Goal: Information Seeking & Learning: Find specific page/section

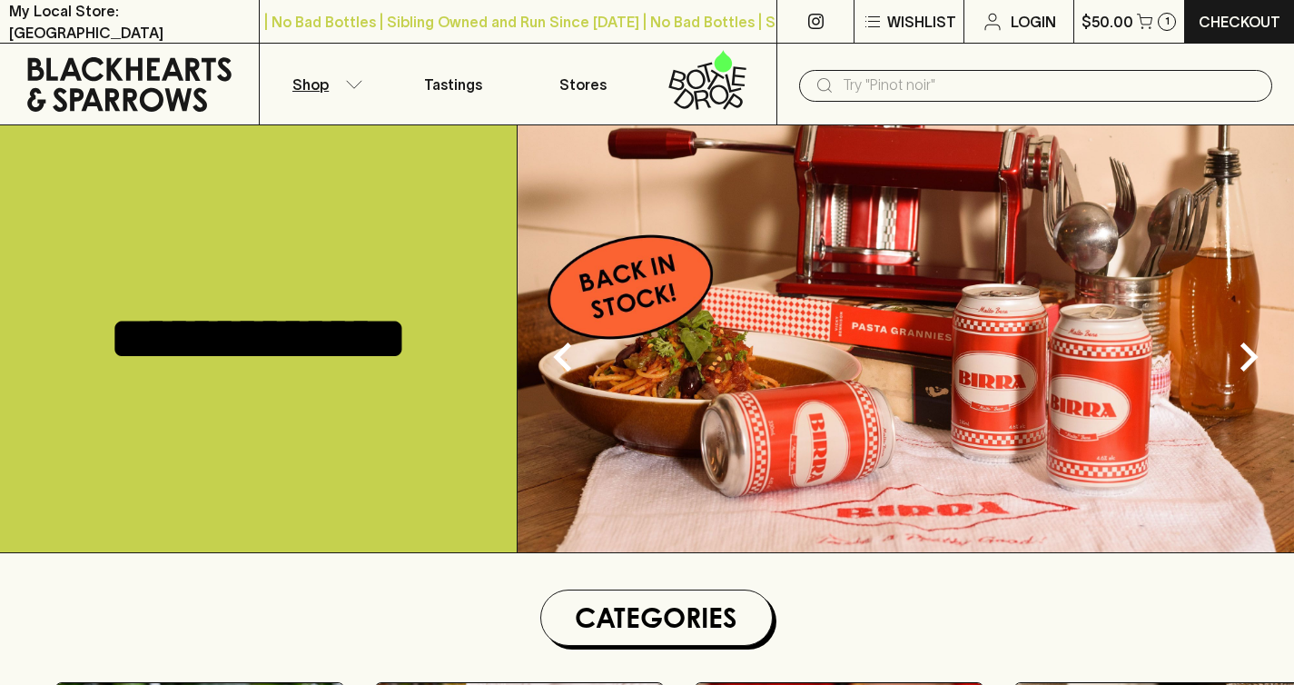
click at [322, 98] on button "Shop" at bounding box center [324, 84] width 129 height 81
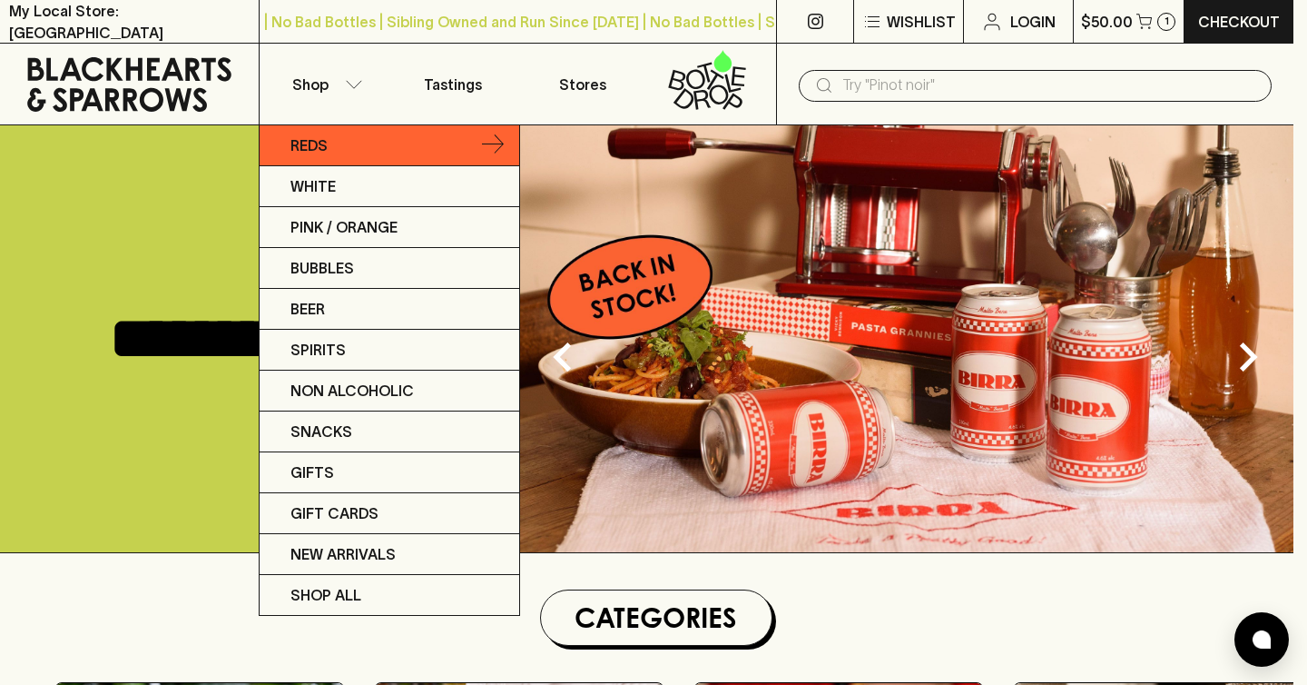
click at [389, 147] on link "Reds" at bounding box center [390, 145] width 260 height 41
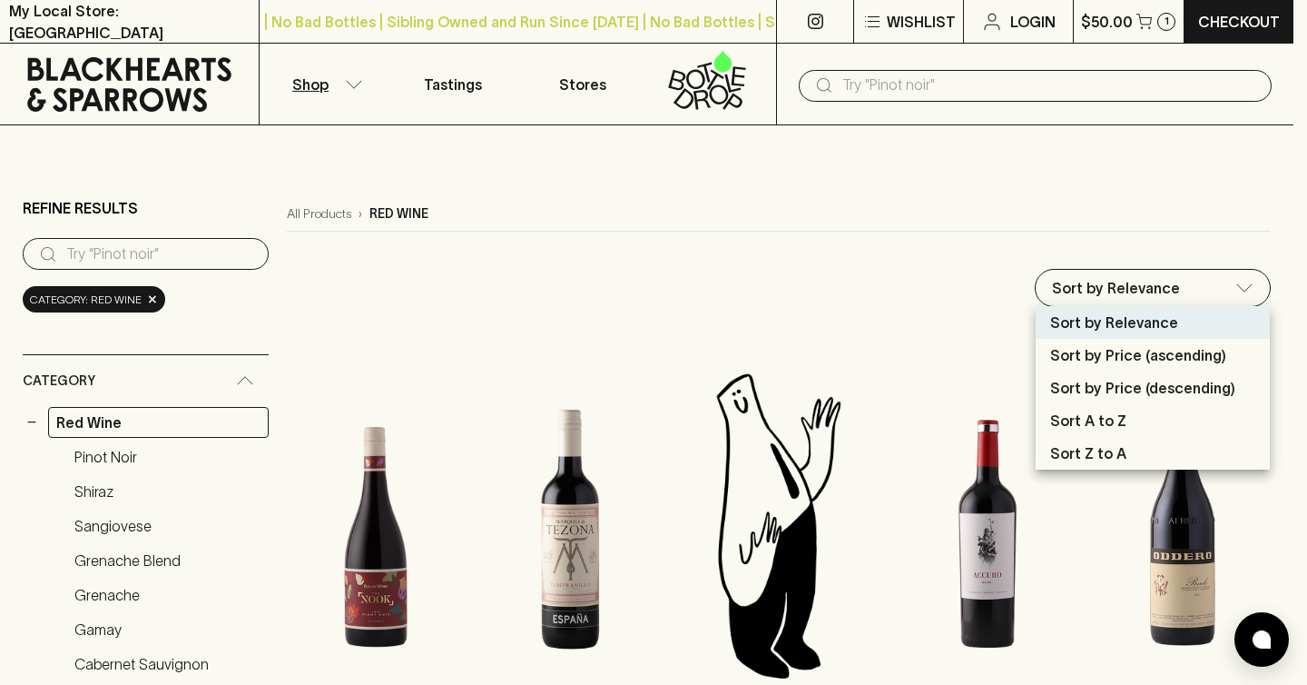
click at [731, 264] on div at bounding box center [653, 342] width 1307 height 685
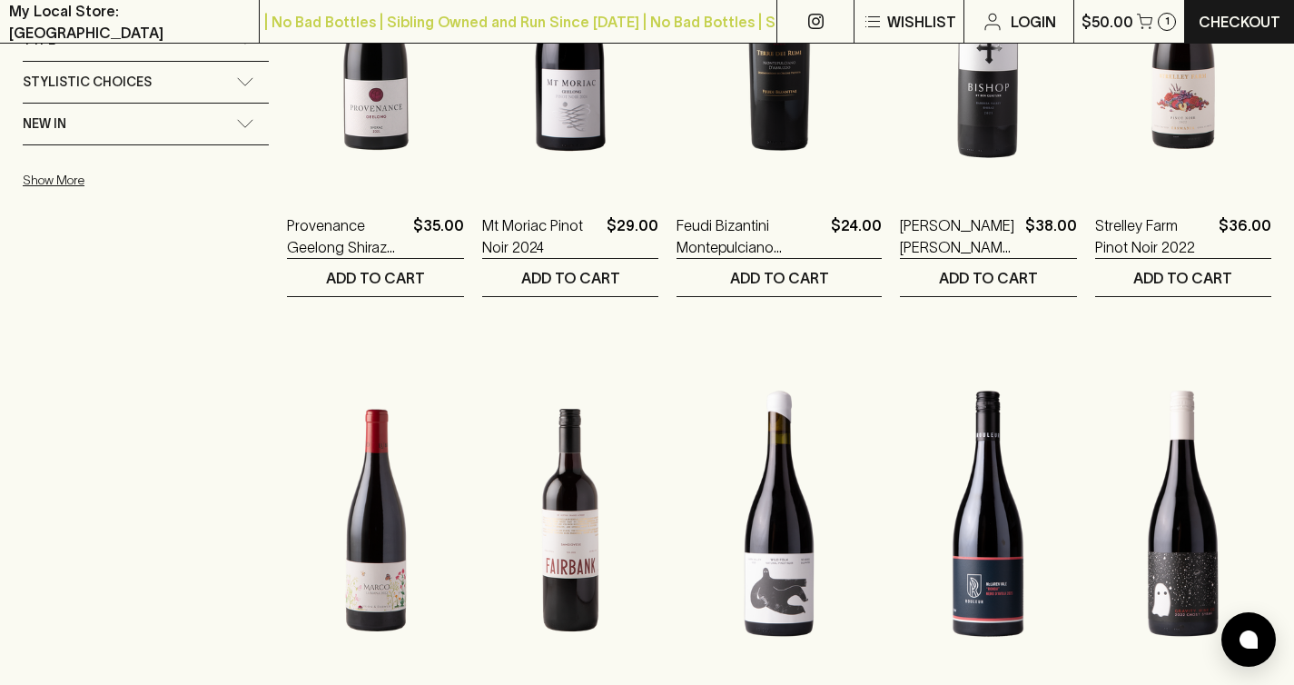
scroll to position [1368, 0]
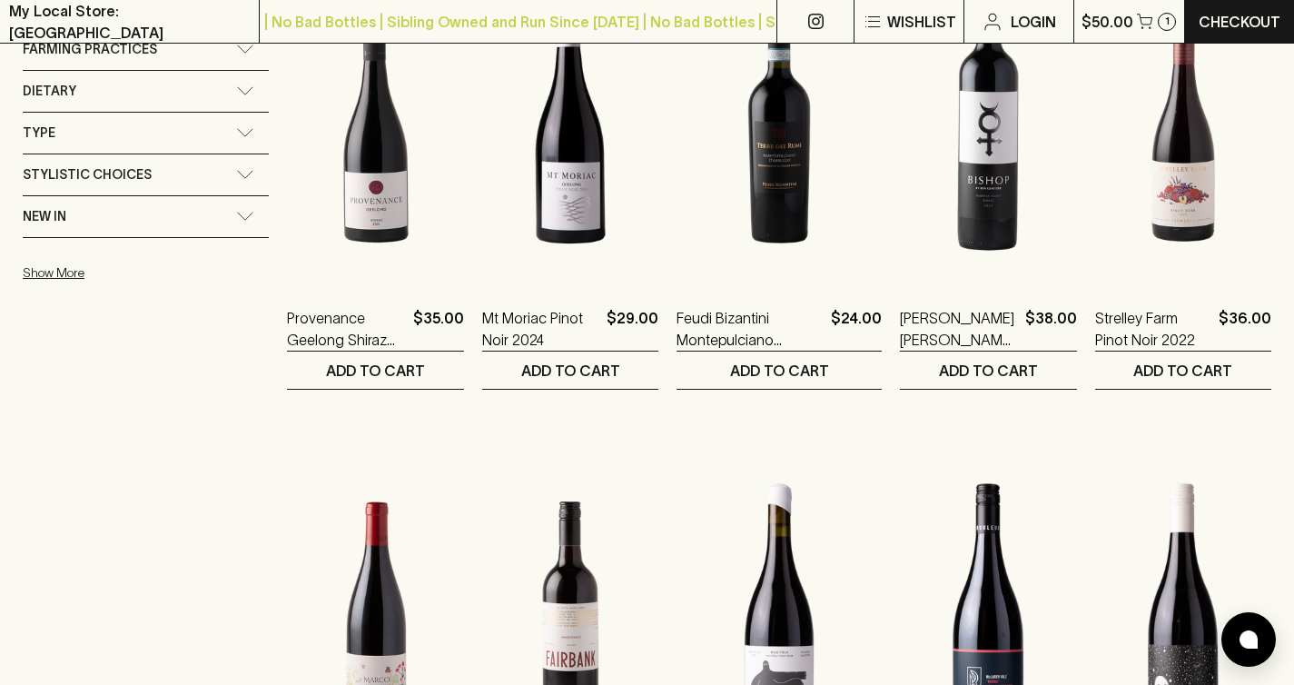
click at [158, 218] on div "New In" at bounding box center [129, 216] width 213 height 23
click at [48, 261] on label "New In" at bounding box center [146, 258] width 246 height 22
click at [41, 261] on input "New In" at bounding box center [32, 258] width 18 height 18
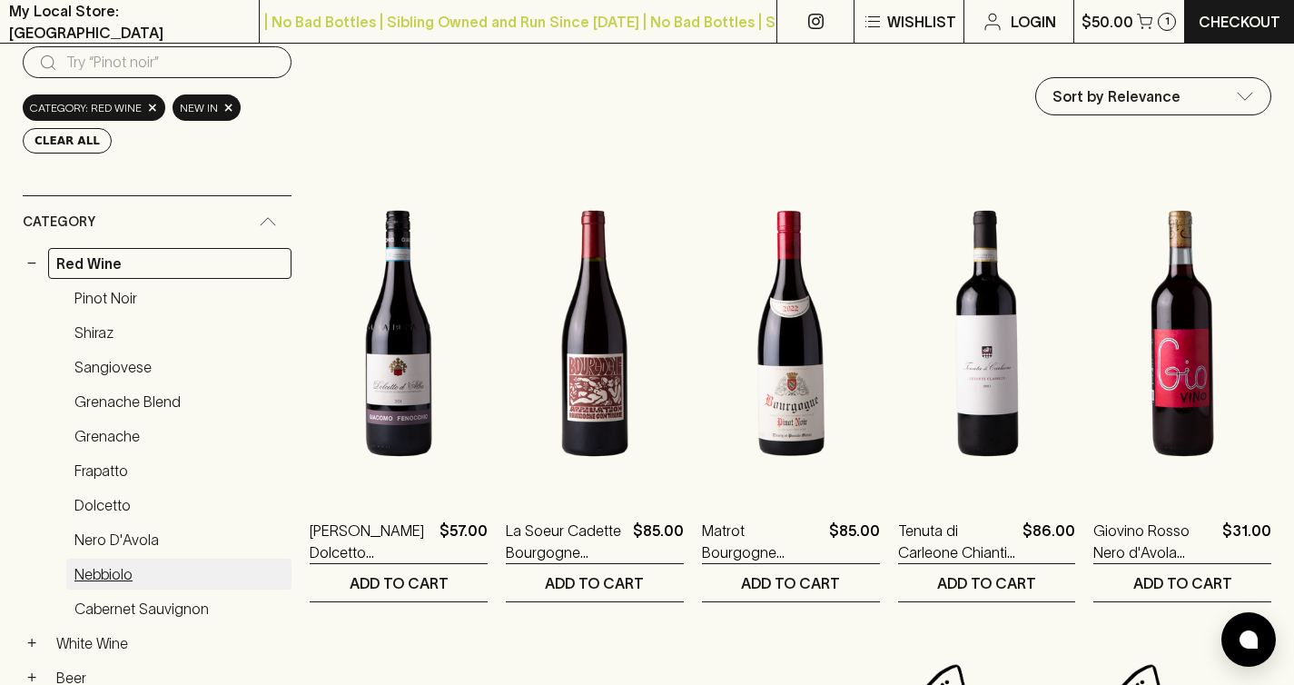
scroll to position [360, 0]
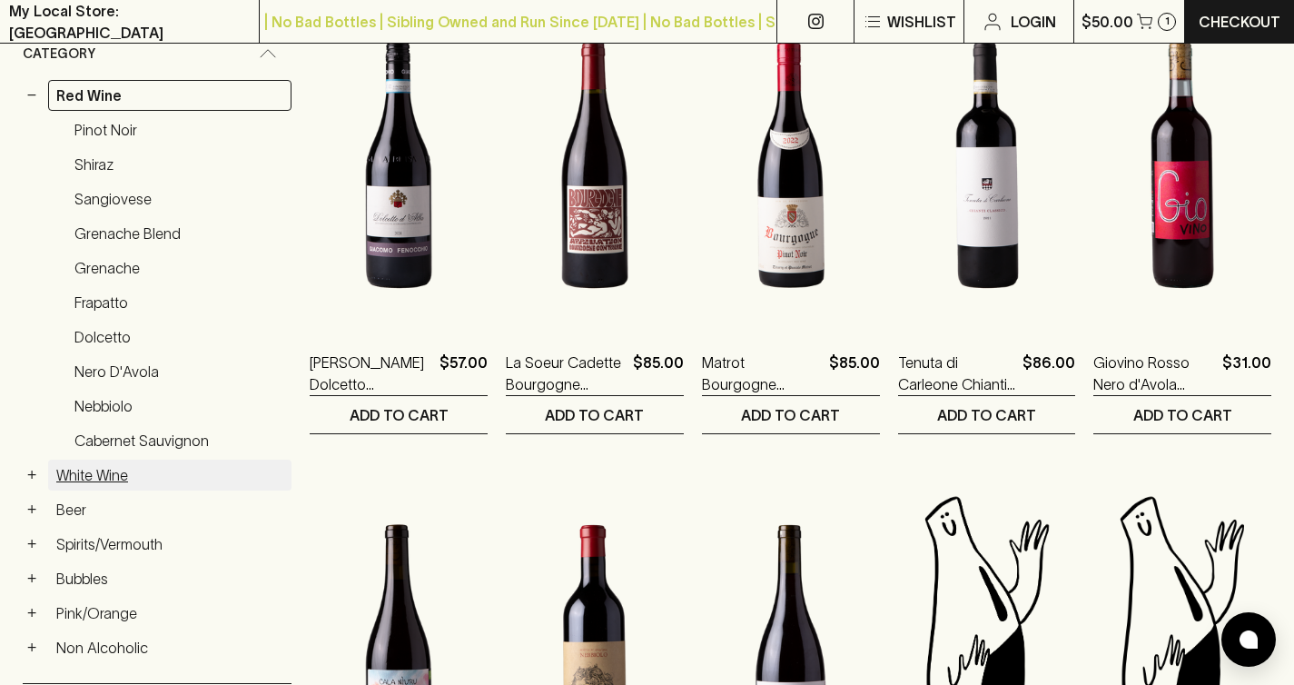
click at [119, 468] on link "White Wine" at bounding box center [169, 474] width 243 height 31
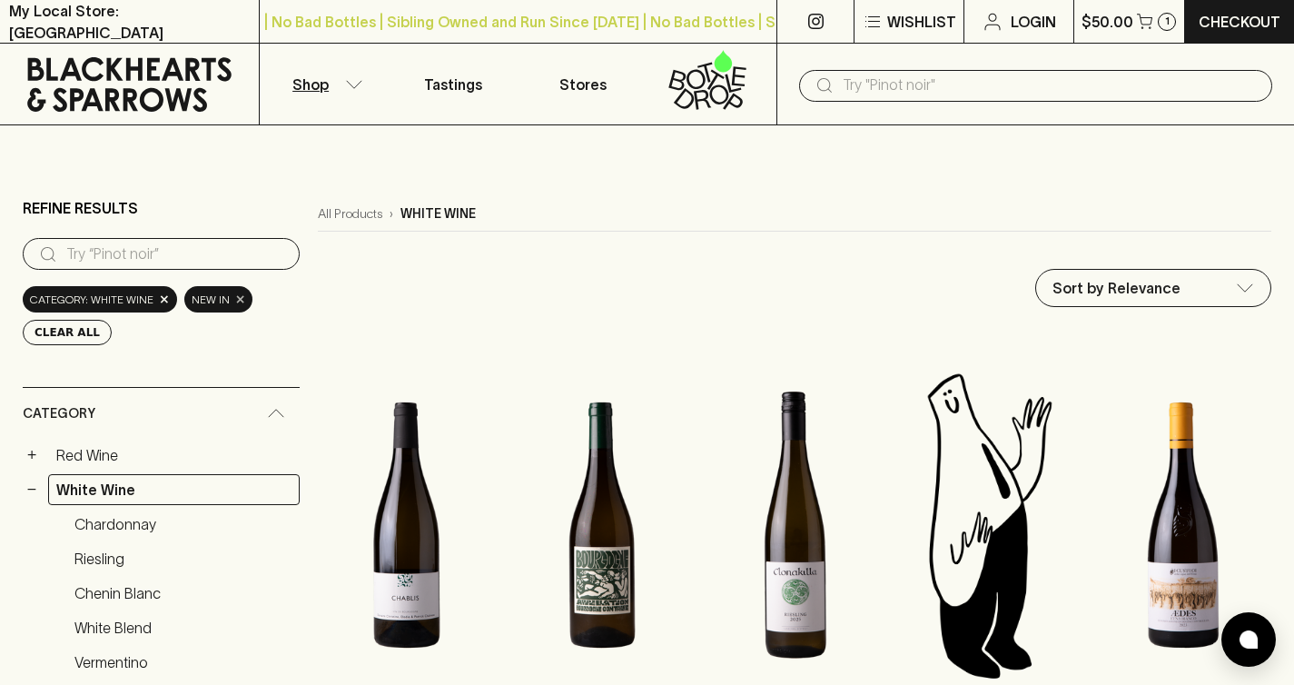
click at [235, 298] on span "×" at bounding box center [240, 299] width 11 height 19
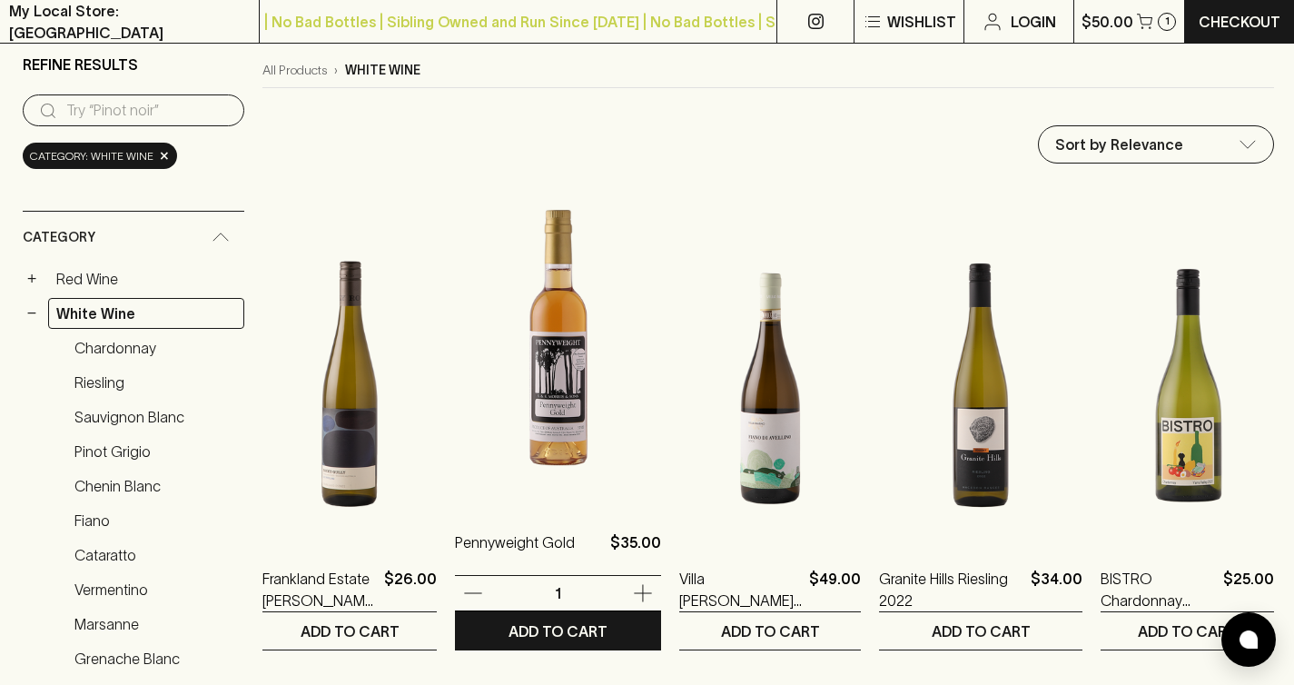
scroll to position [50, 0]
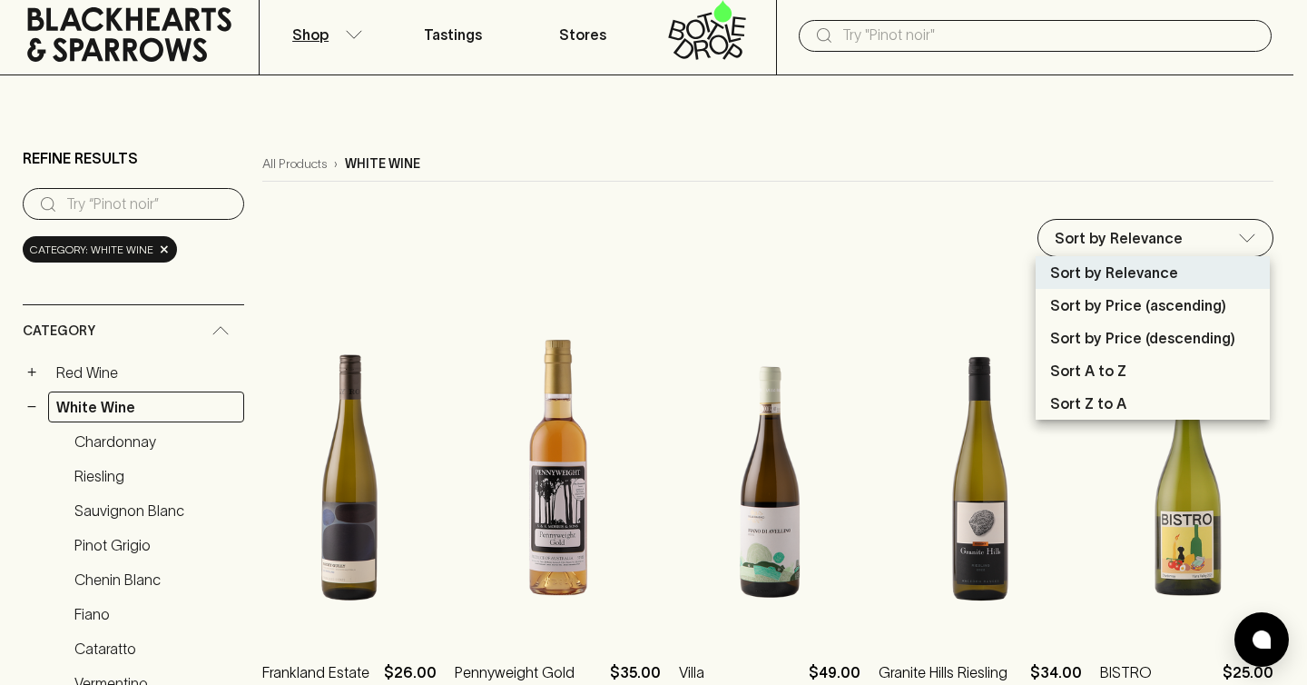
click at [652, 184] on div at bounding box center [653, 342] width 1307 height 685
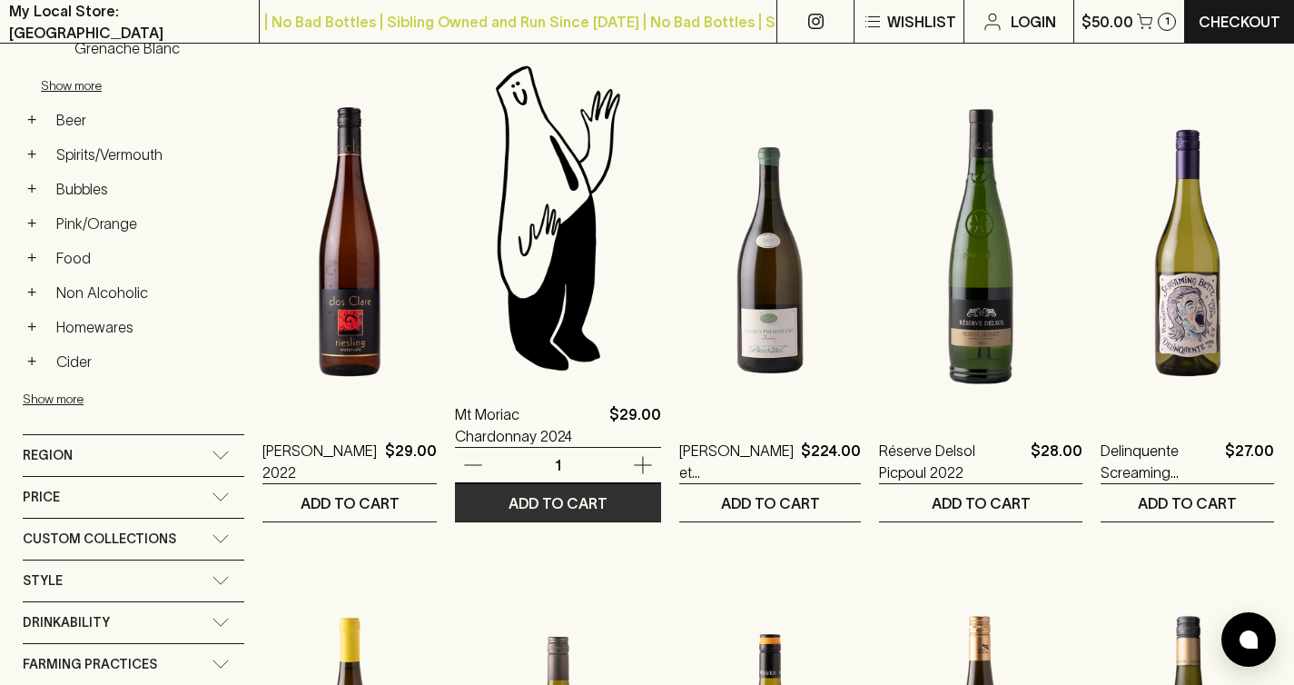
scroll to position [979, 0]
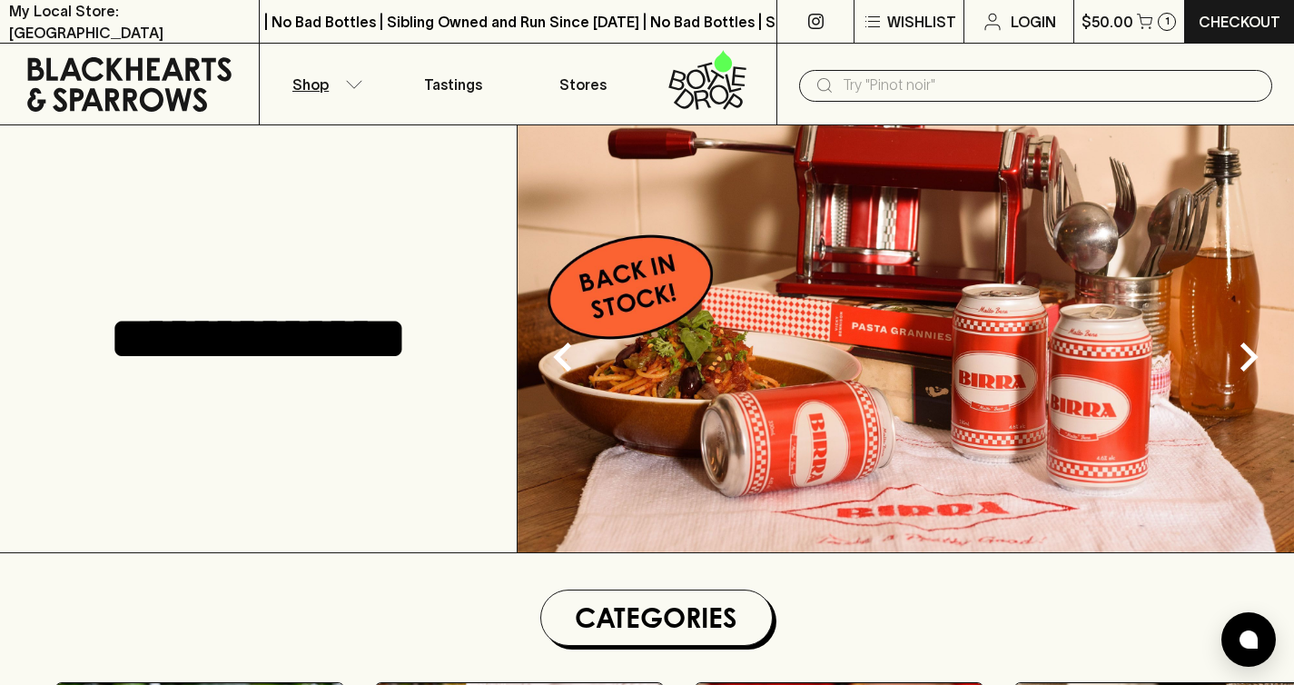
click at [310, 90] on p "Shop" at bounding box center [310, 85] width 36 height 22
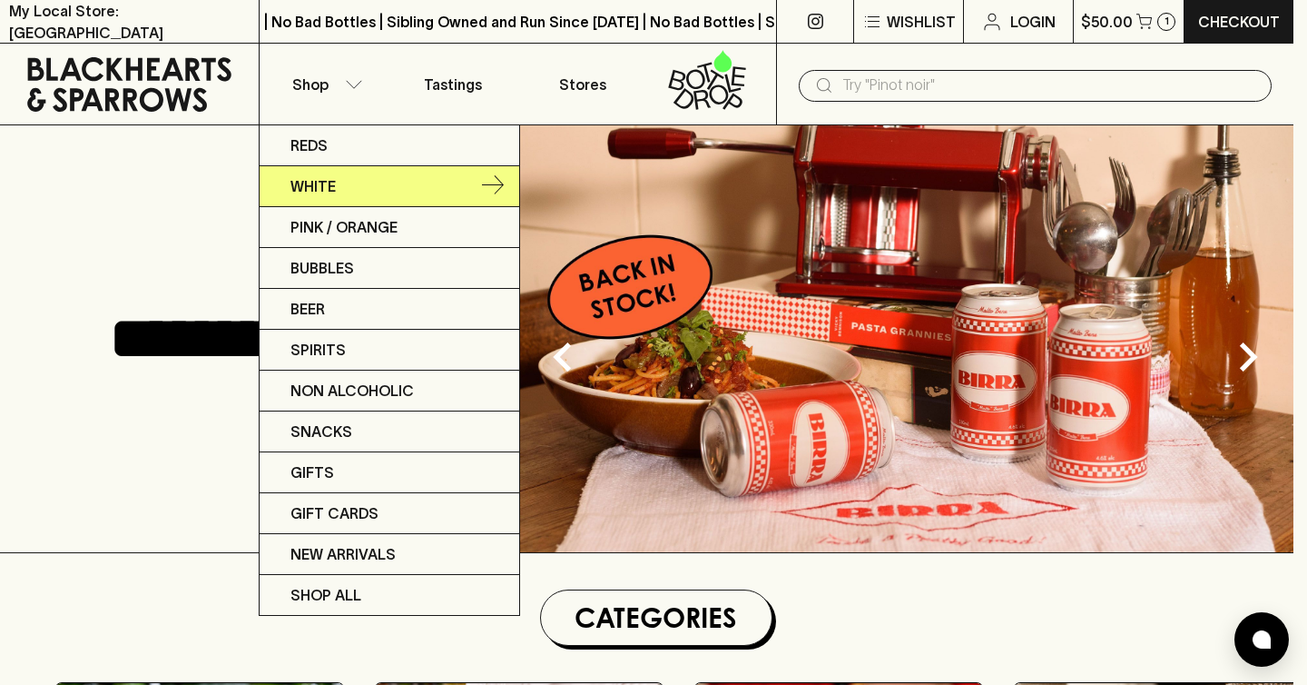
click at [346, 183] on link "White" at bounding box center [390, 186] width 260 height 41
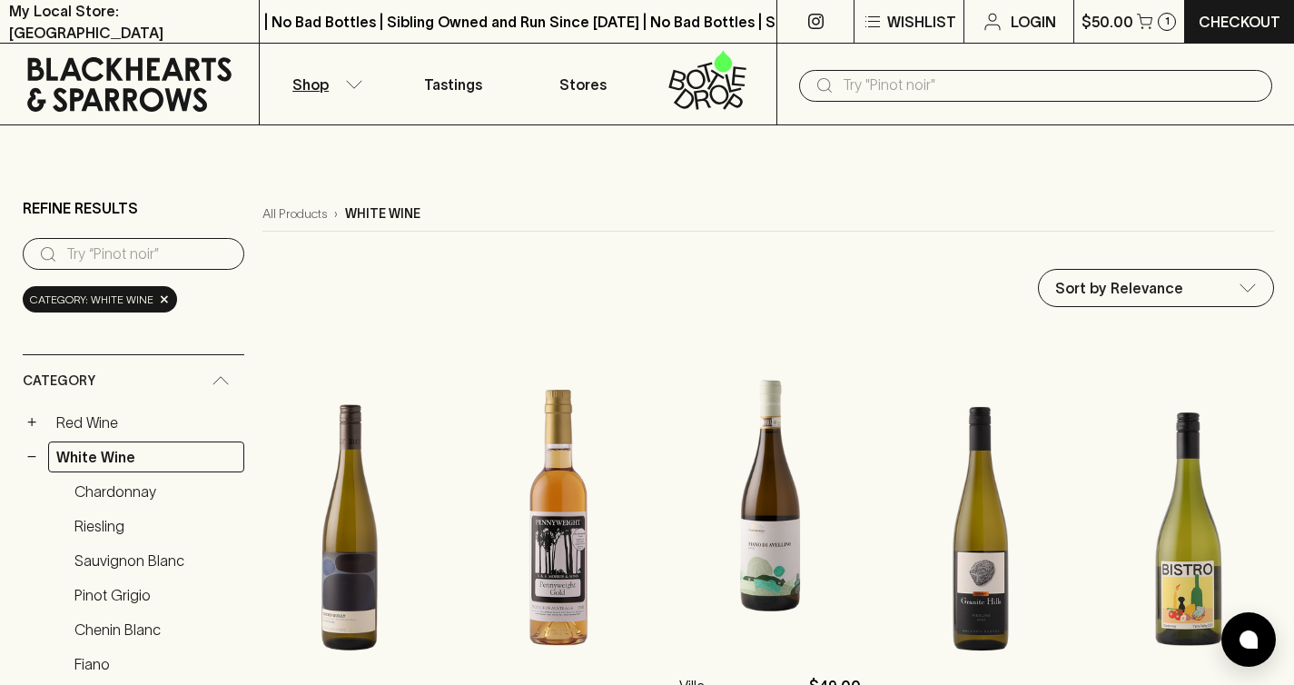
scroll to position [102, 0]
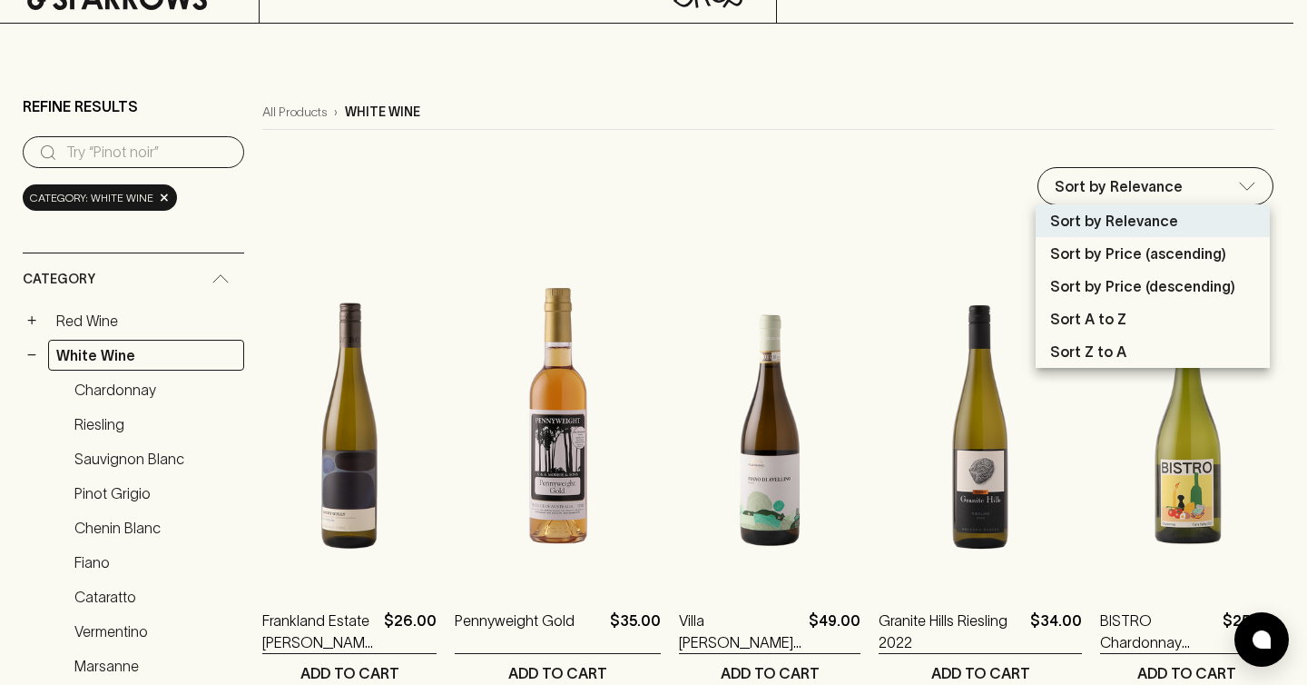
click at [1125, 249] on p "Sort by Price (ascending)" at bounding box center [1138, 253] width 176 height 22
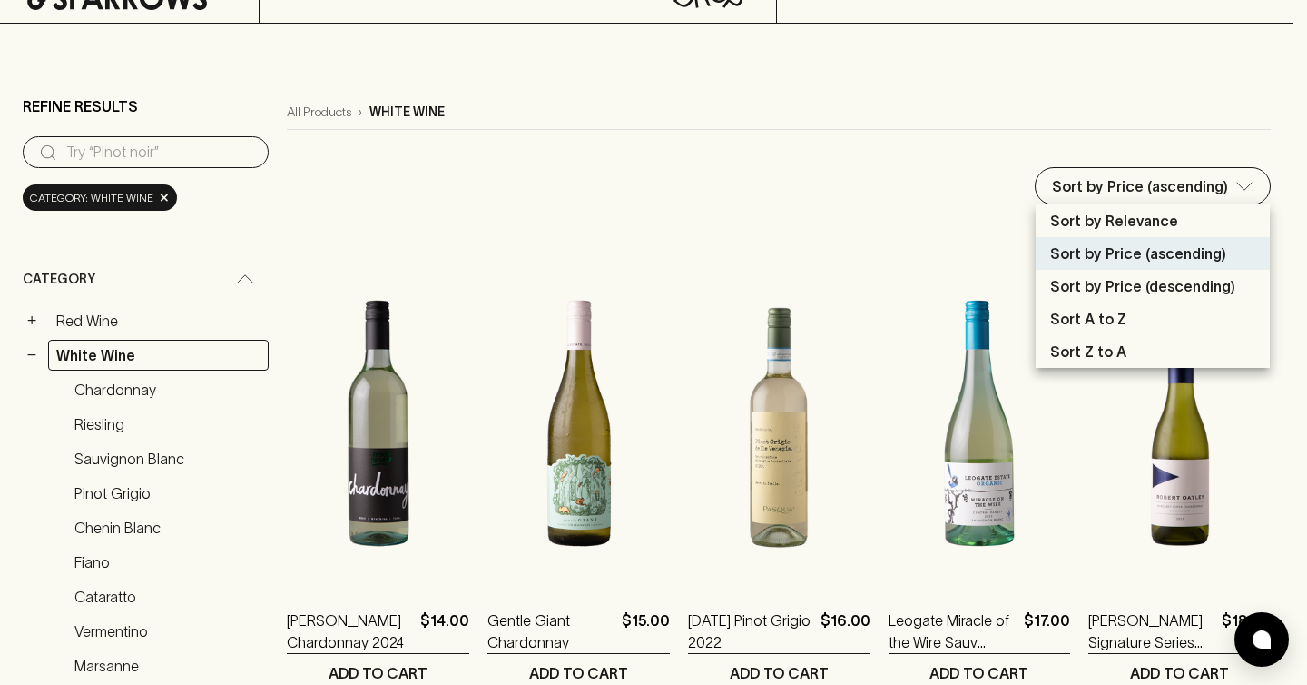
click at [1158, 212] on p "Sort by Relevance" at bounding box center [1114, 221] width 128 height 22
type input "default"
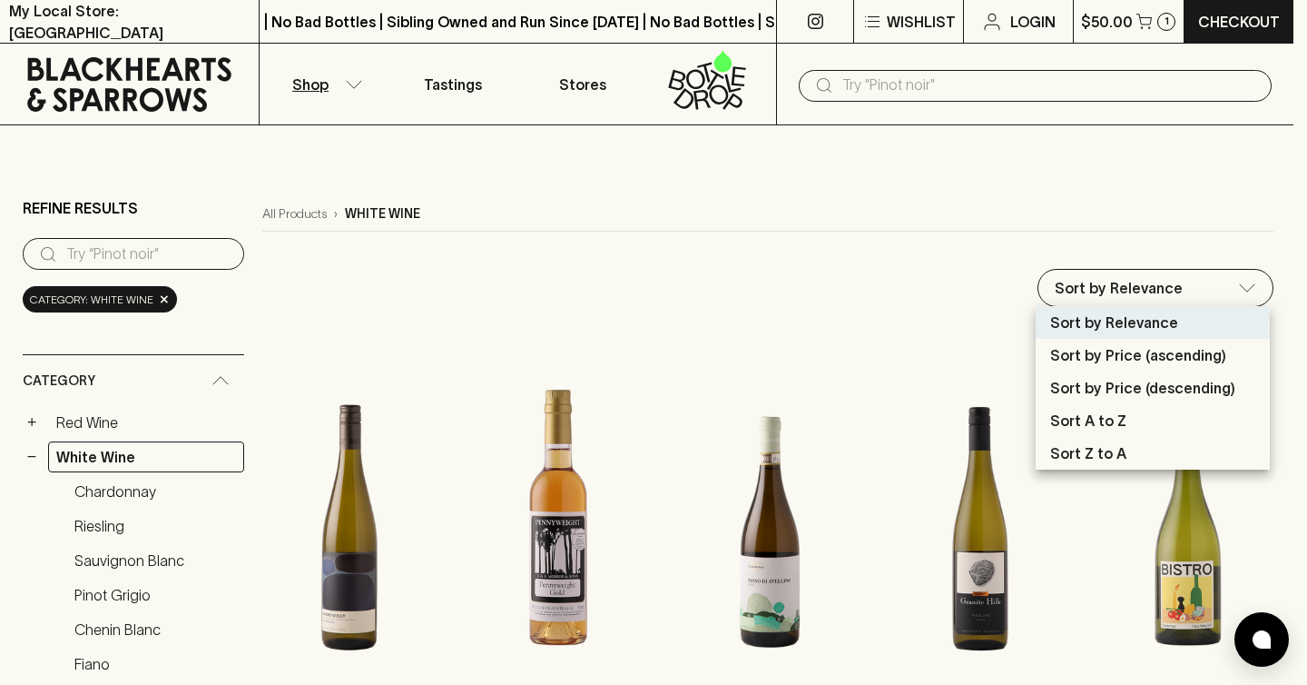
click at [754, 269] on div at bounding box center [653, 342] width 1307 height 685
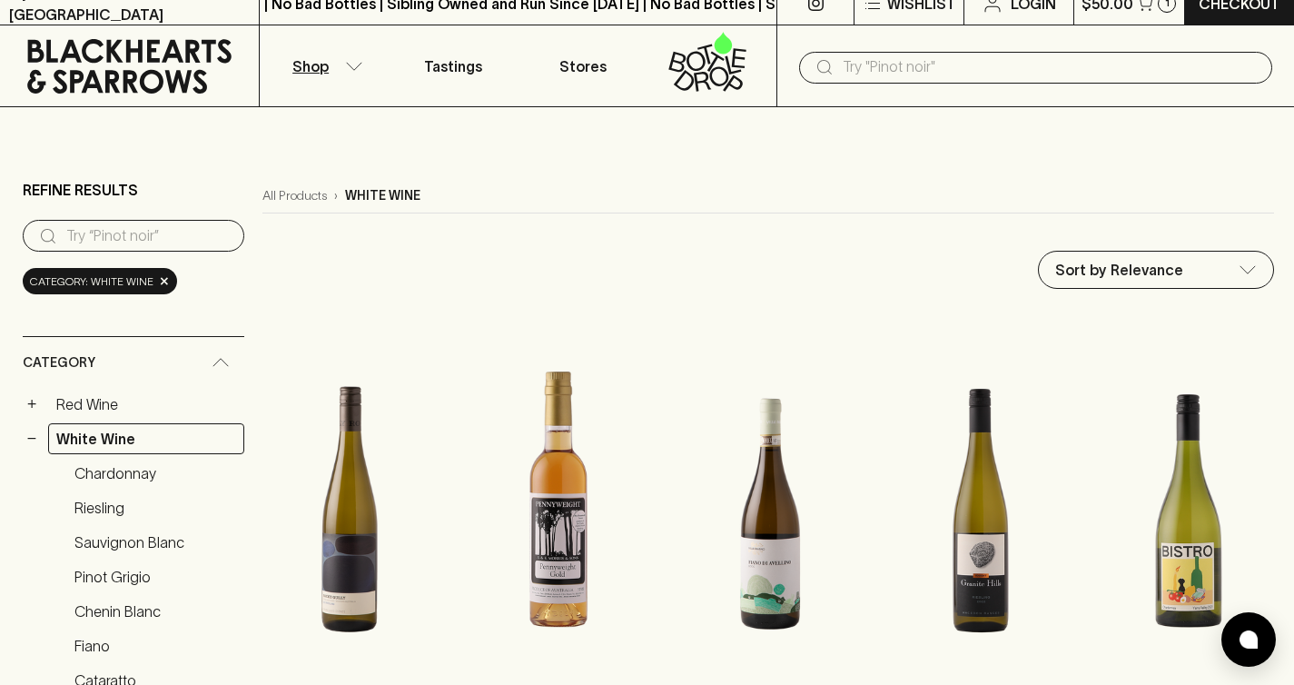
scroll to position [6, 0]
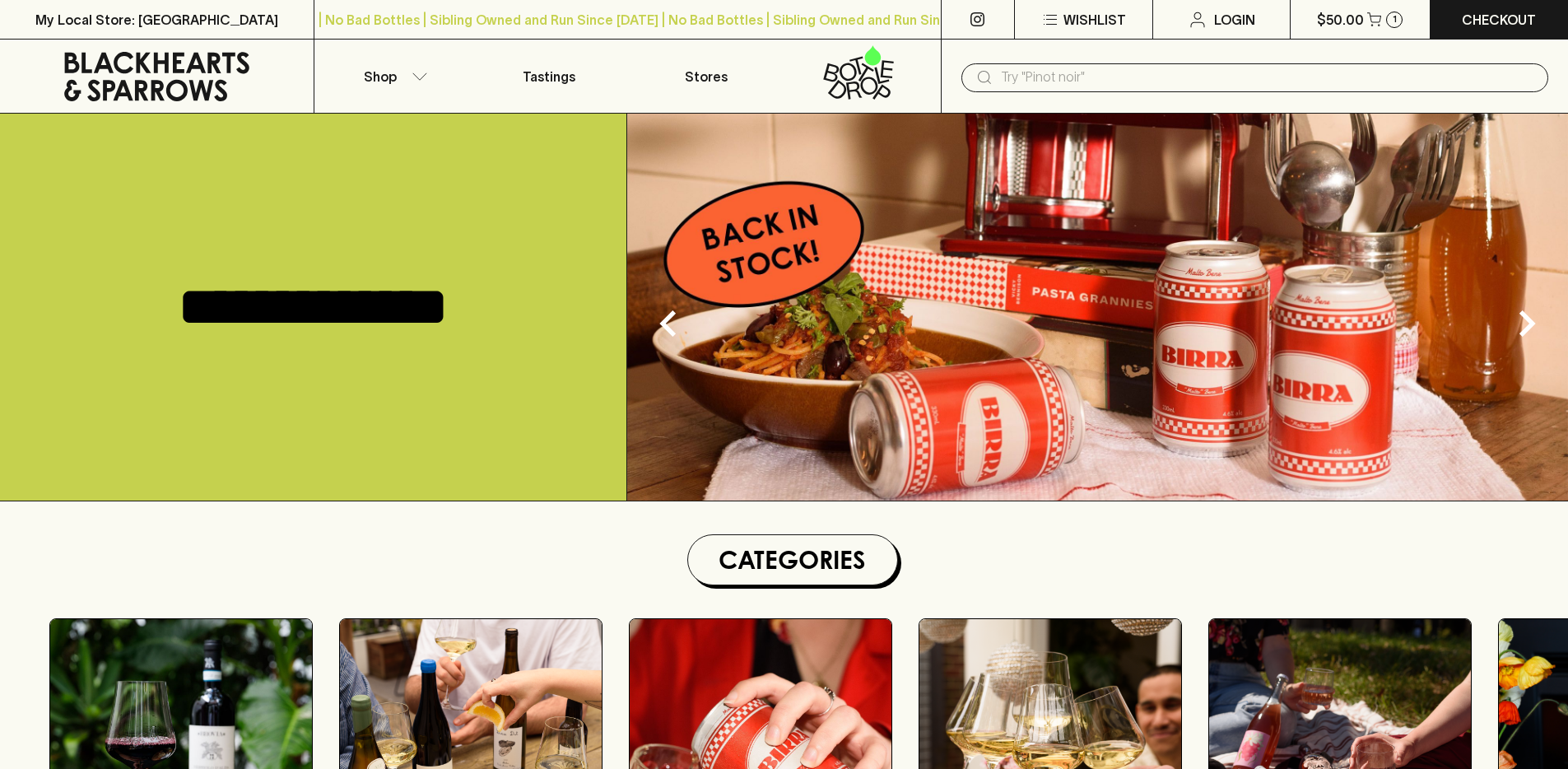
click at [1053, 81] on input "text" at bounding box center [1267, 77] width 534 height 26
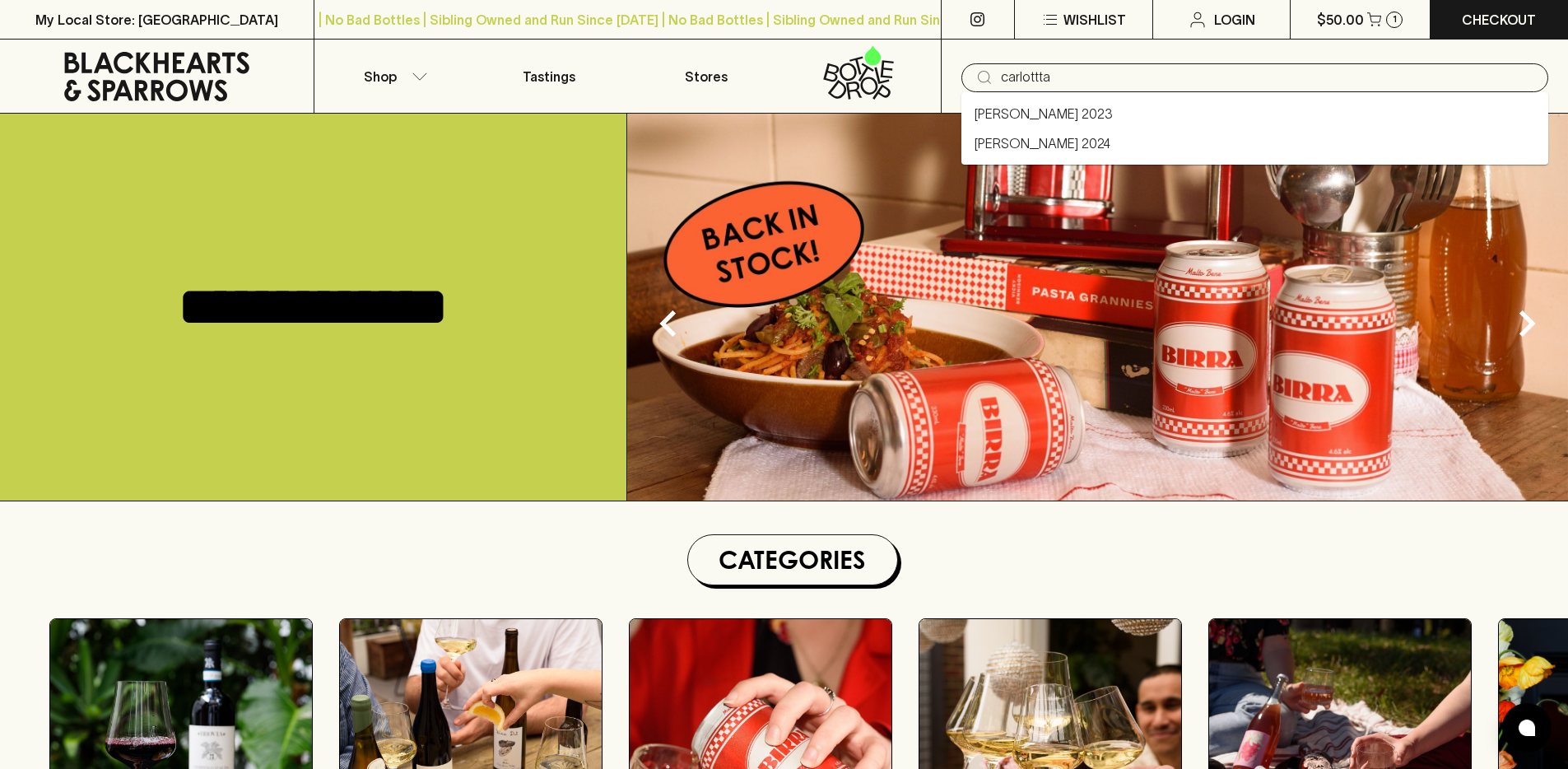
type input "carlottta"
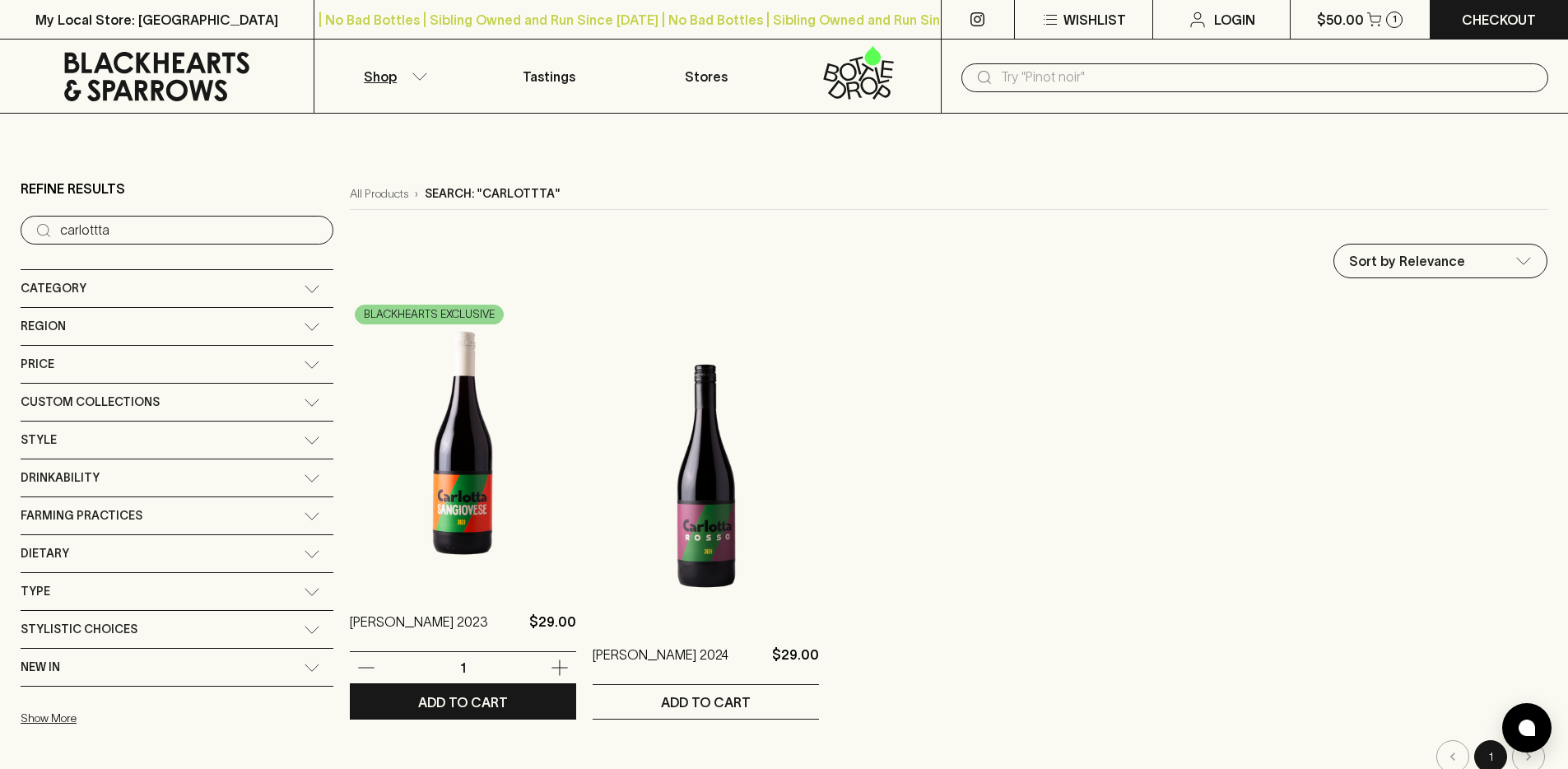
click at [350, 317] on img at bounding box center [463, 443] width 227 height 288
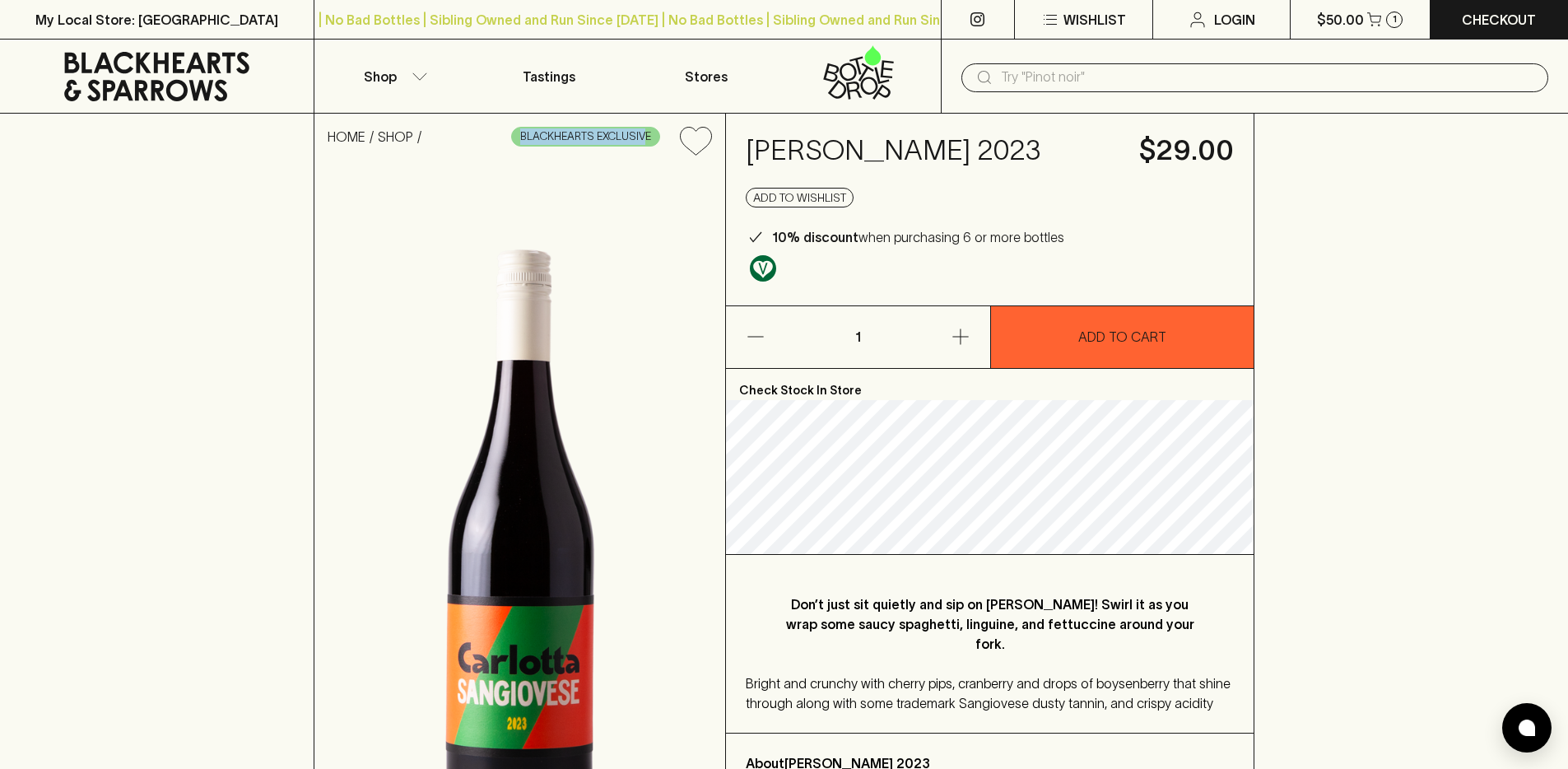
copy span "BLACKHEARTS EXCLUSIV"
drag, startPoint x: 515, startPoint y: 139, endPoint x: 646, endPoint y: 137, distance: 131.0
click at [646, 137] on span "BLACKHEARTS EXCLUSIVE" at bounding box center [586, 137] width 148 height 16
click at [1443, 219] on div "HOME SHOP BLACKHEARTS EXCLUSIVE [PERSON_NAME] 2023 $29.00 Add to wishlist 10% d…" at bounding box center [784, 500] width 1568 height 773
click at [1119, 92] on div "​" at bounding box center [1254, 77] width 627 height 74
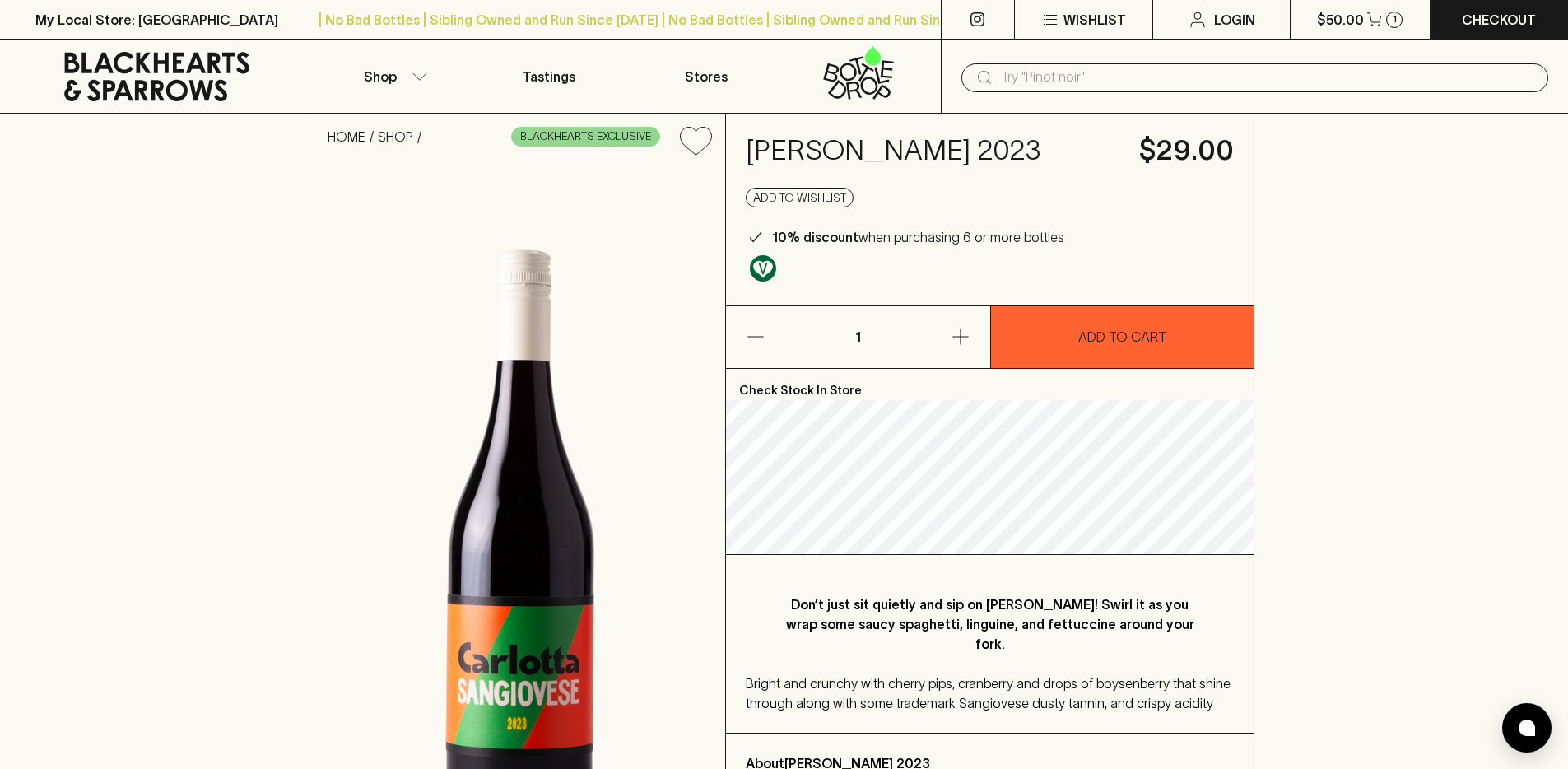
click at [1435, 375] on div "HOME SHOP BLACKHEARTS EXCLUSIVE [PERSON_NAME] 2023 $29.00 Add to wishlist 10% d…" at bounding box center [784, 500] width 1568 height 773
click at [1049, 76] on input "text" at bounding box center [1267, 77] width 534 height 26
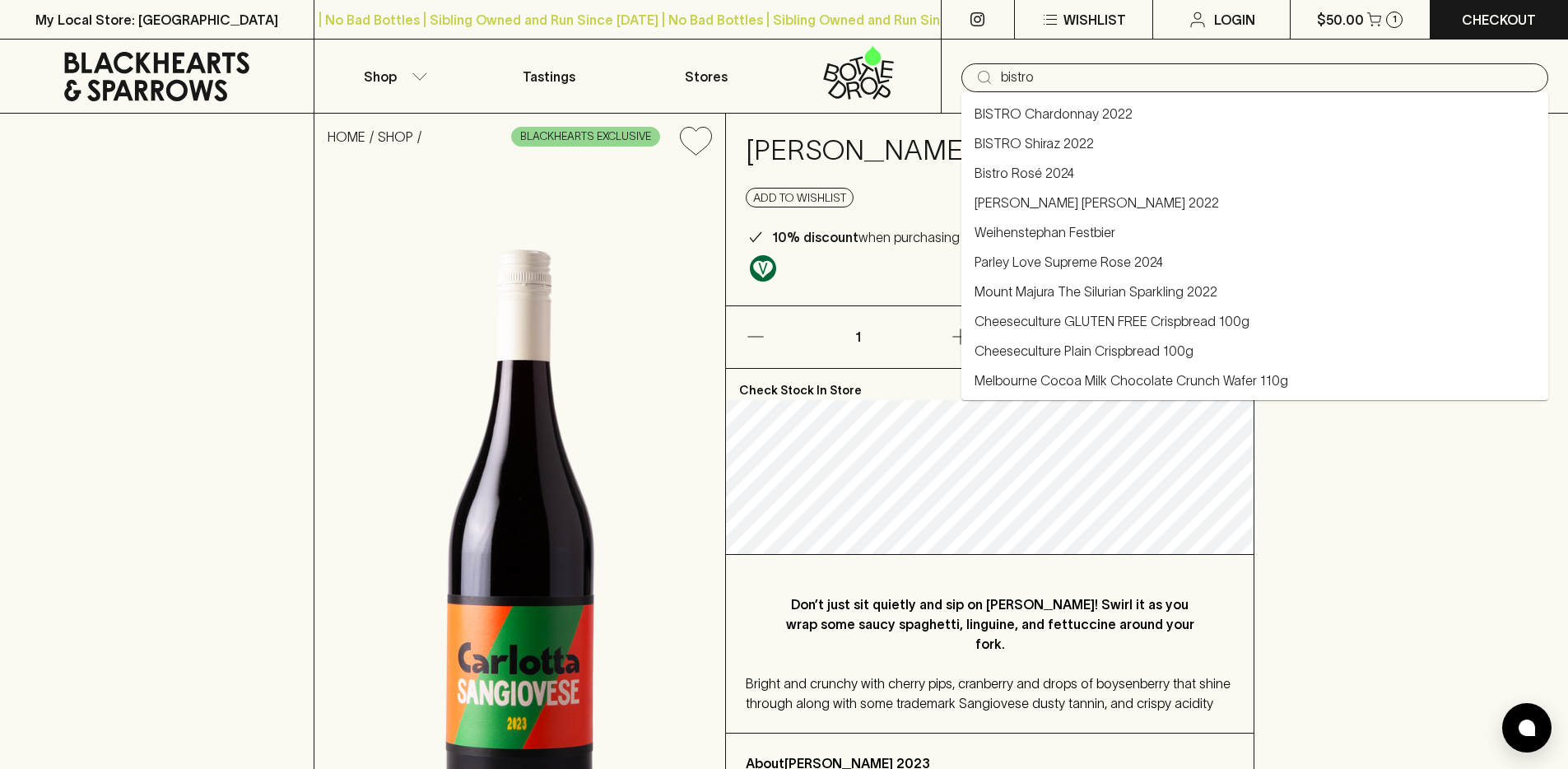
type input "bistro"
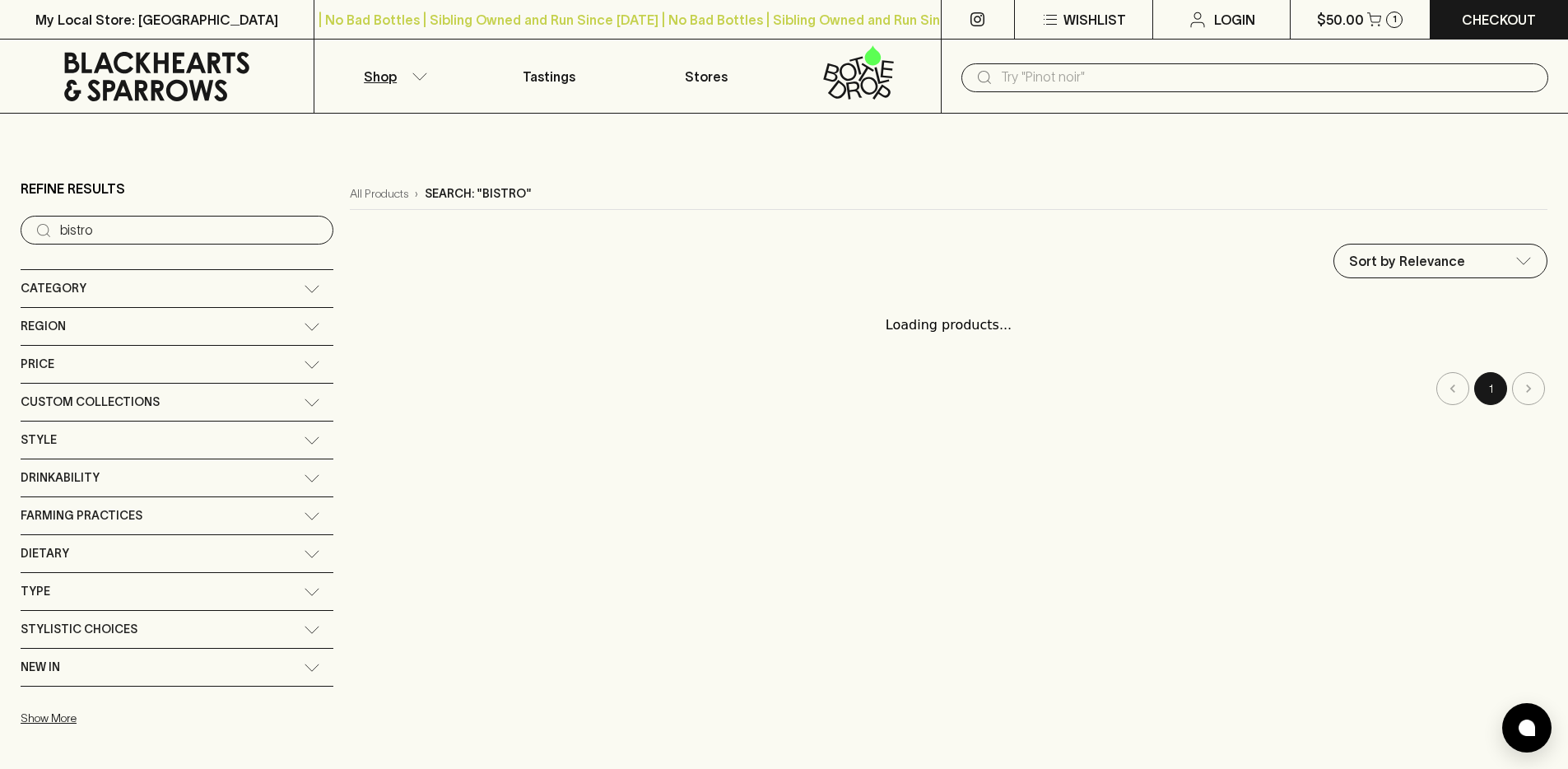
click at [1117, 80] on input "text" at bounding box center [1267, 77] width 534 height 26
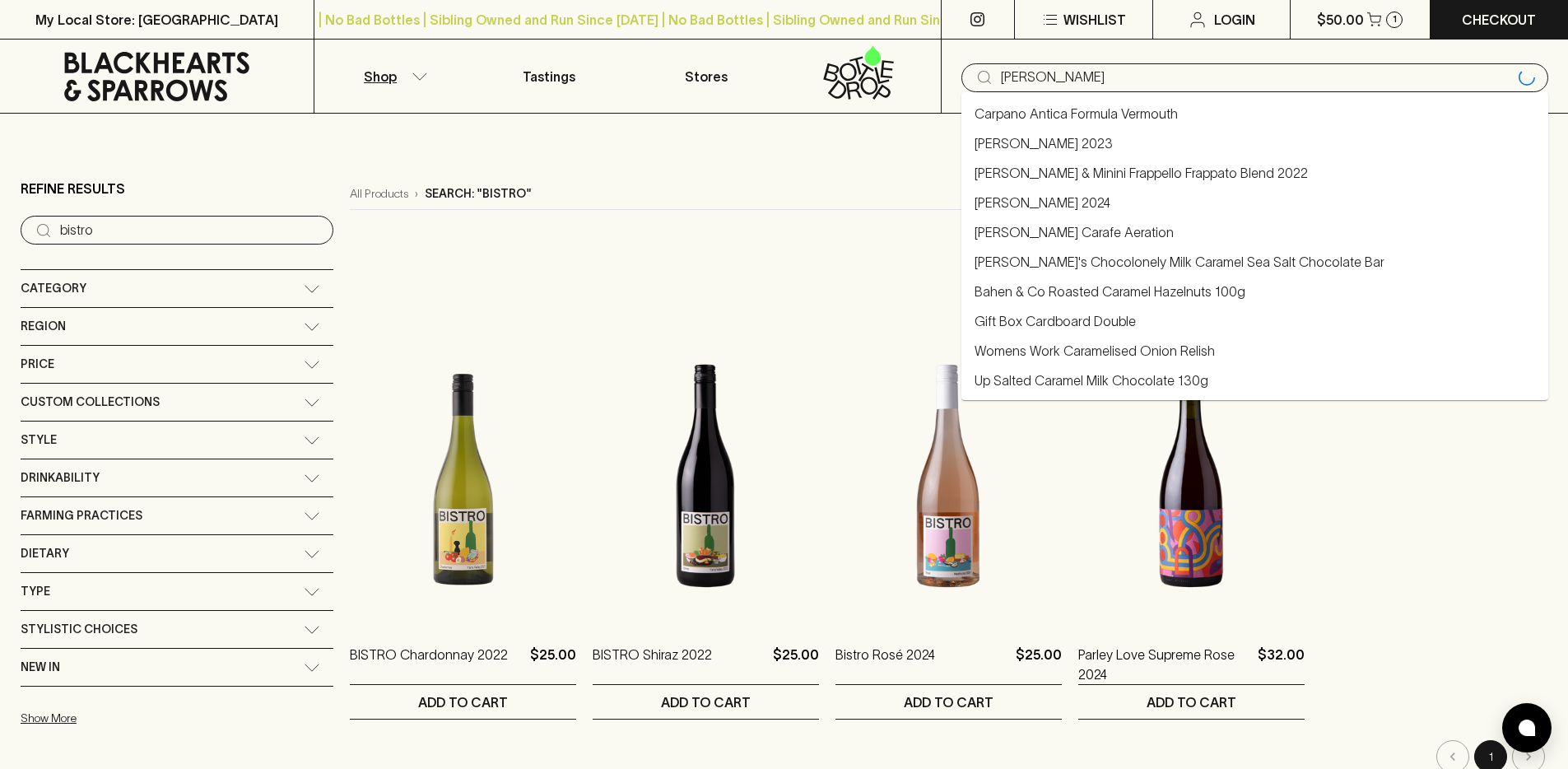
type input "[PERSON_NAME]"
type input "carlotta"
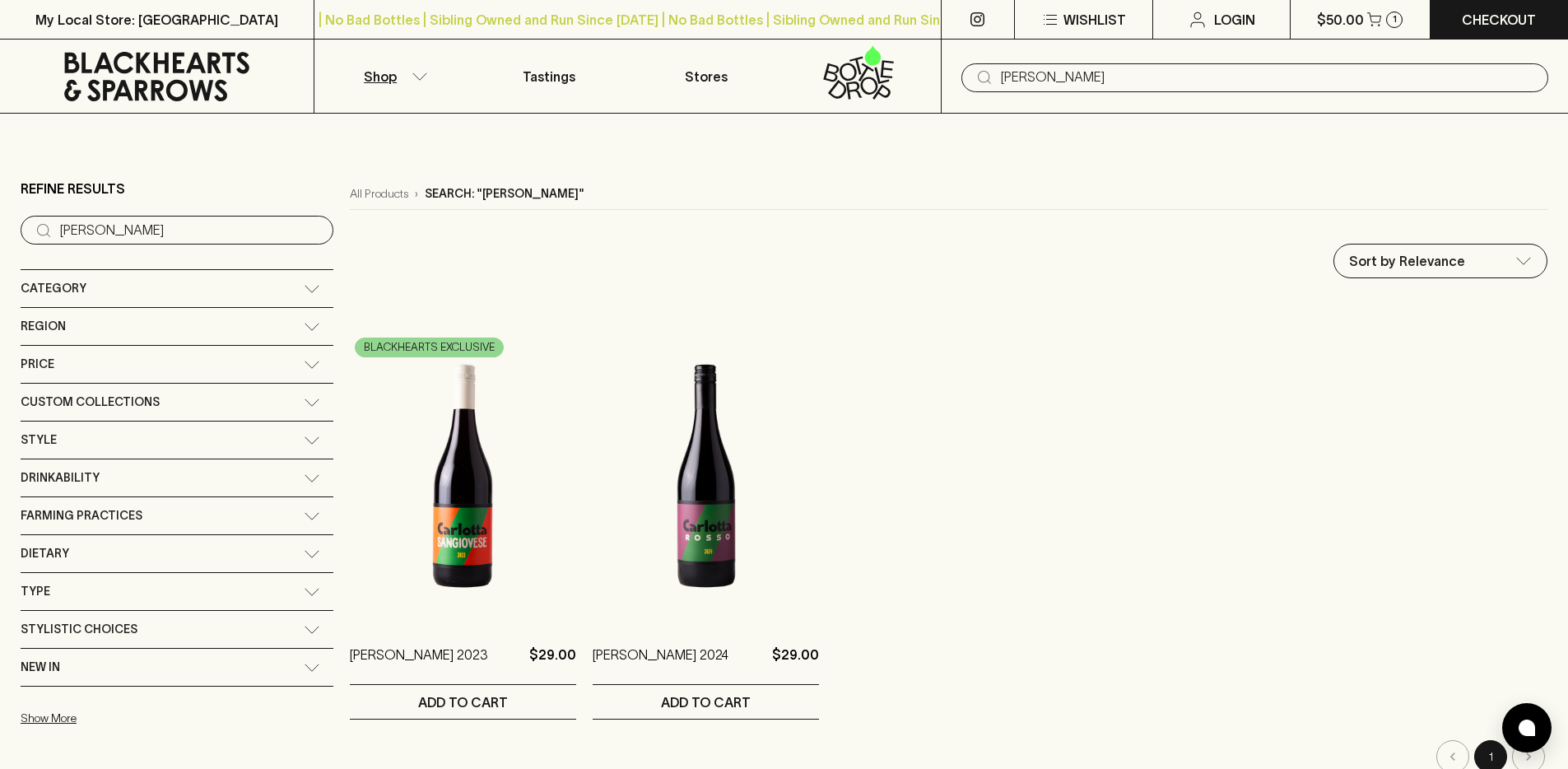
click at [1060, 84] on input "carlotta" at bounding box center [1267, 77] width 534 height 26
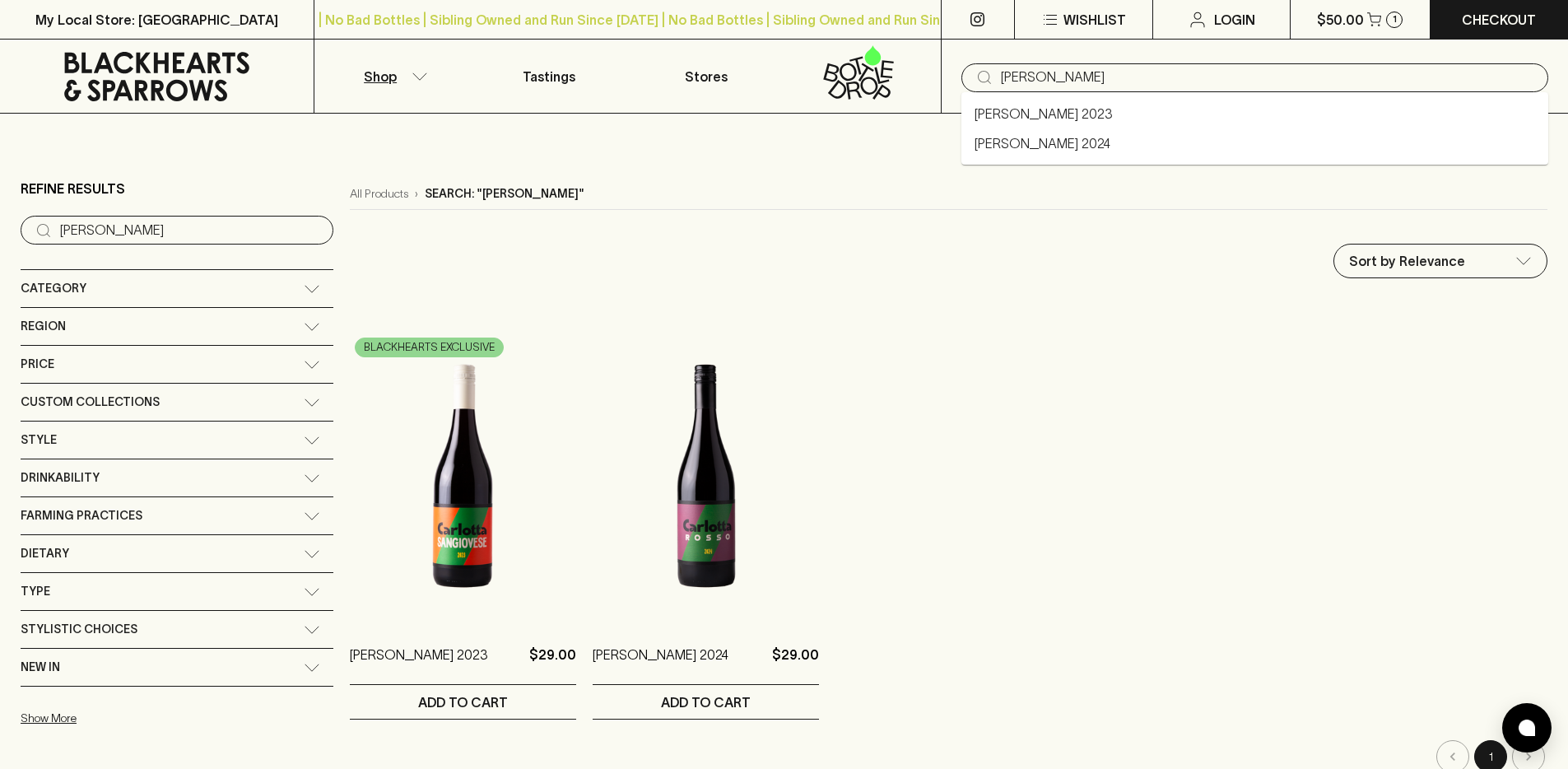
click at [1060, 84] on input "carlotta" at bounding box center [1267, 77] width 534 height 26
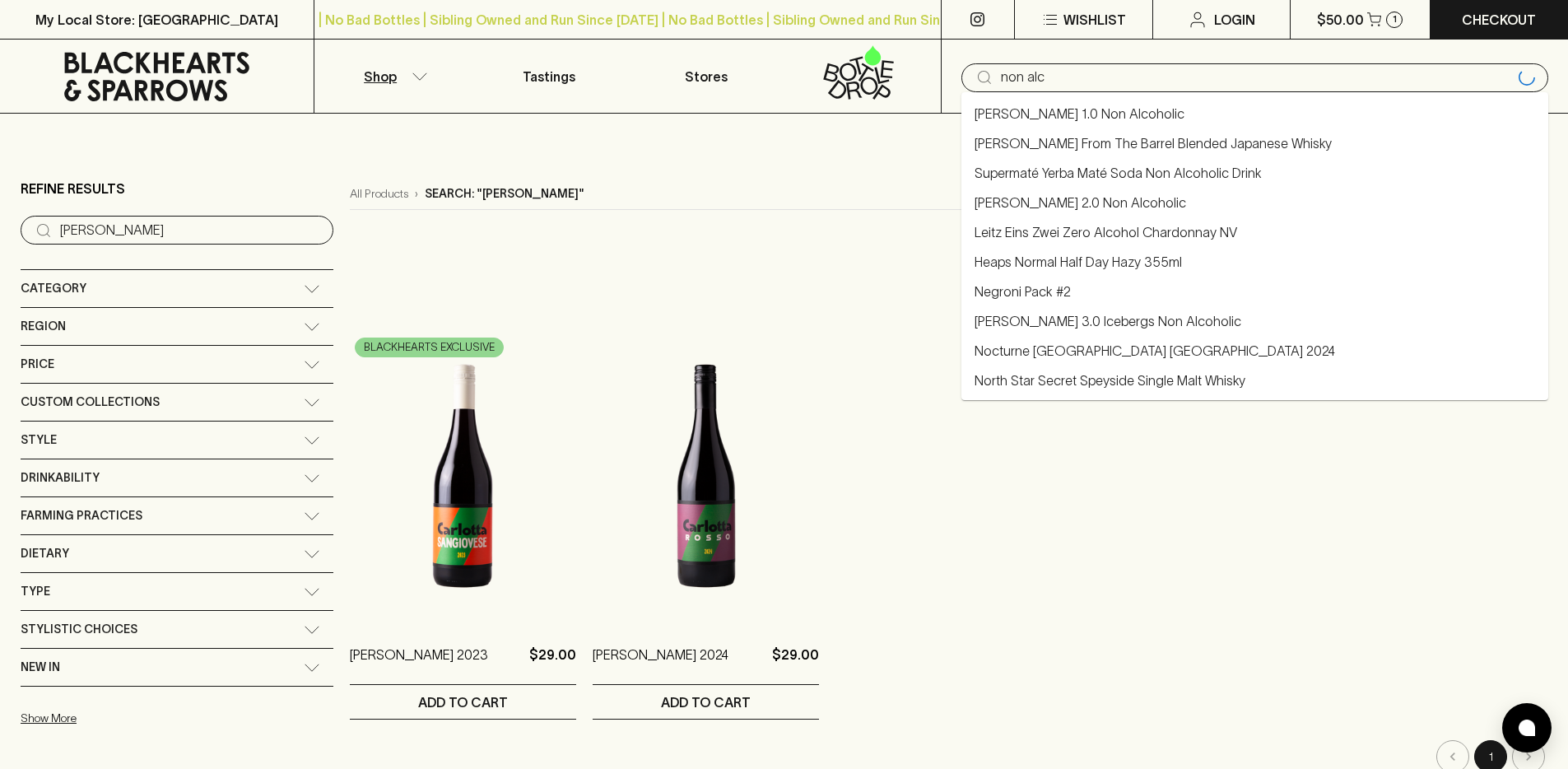
type input "non alc"
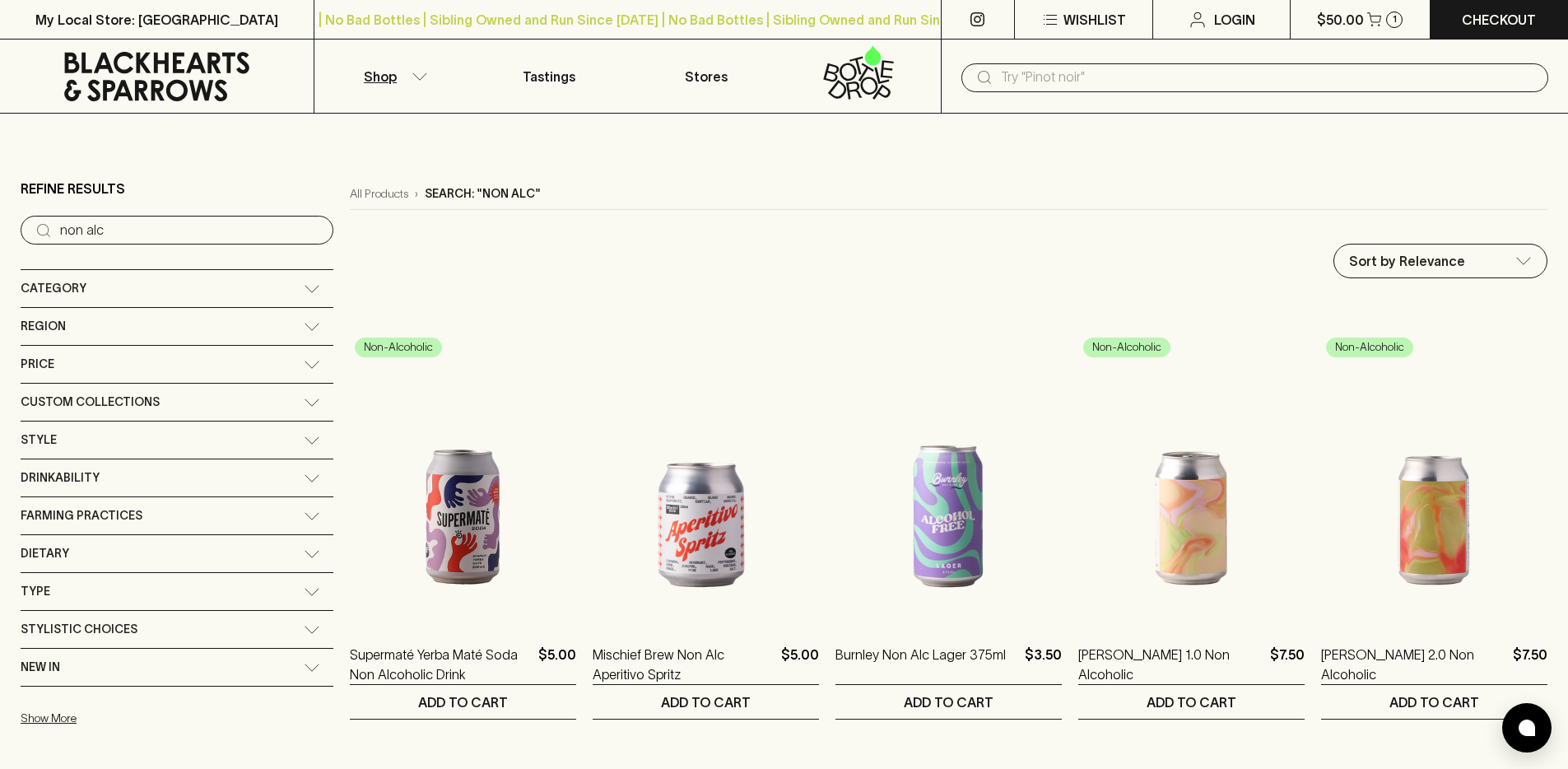
click at [1107, 70] on input "text" at bounding box center [1267, 77] width 534 height 26
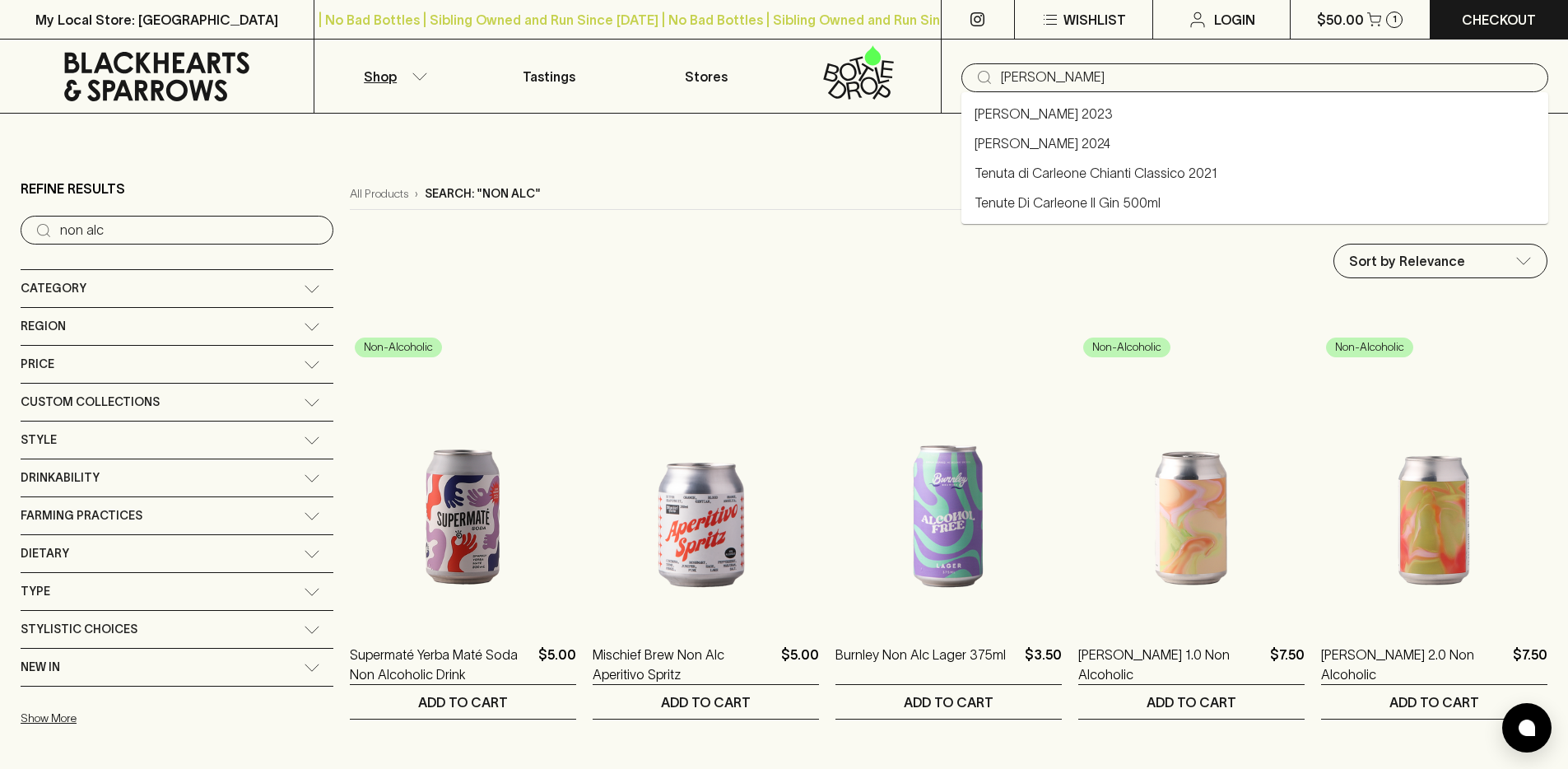
type input "carlotta"
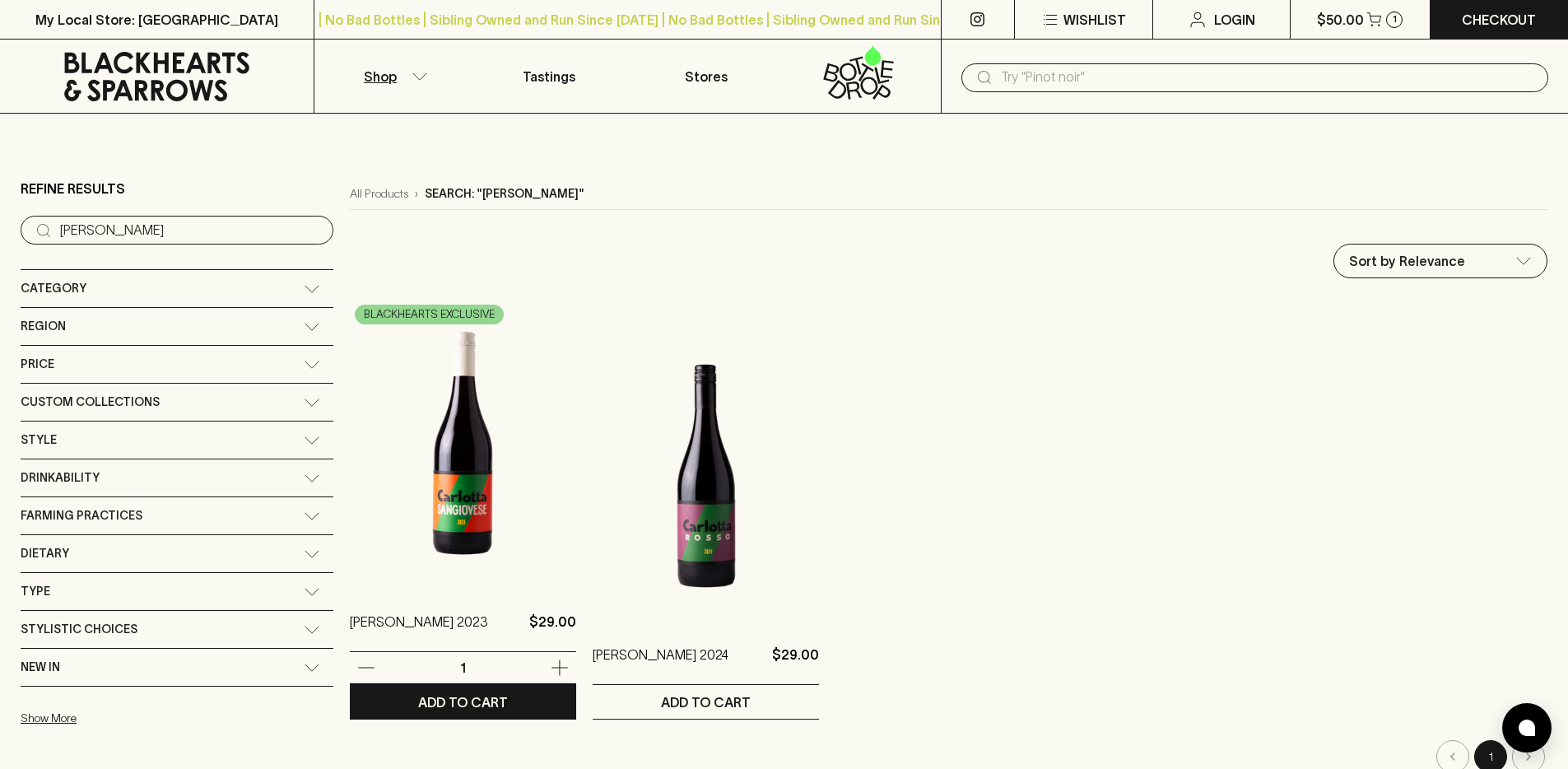
click at [356, 369] on img at bounding box center [463, 443] width 227 height 288
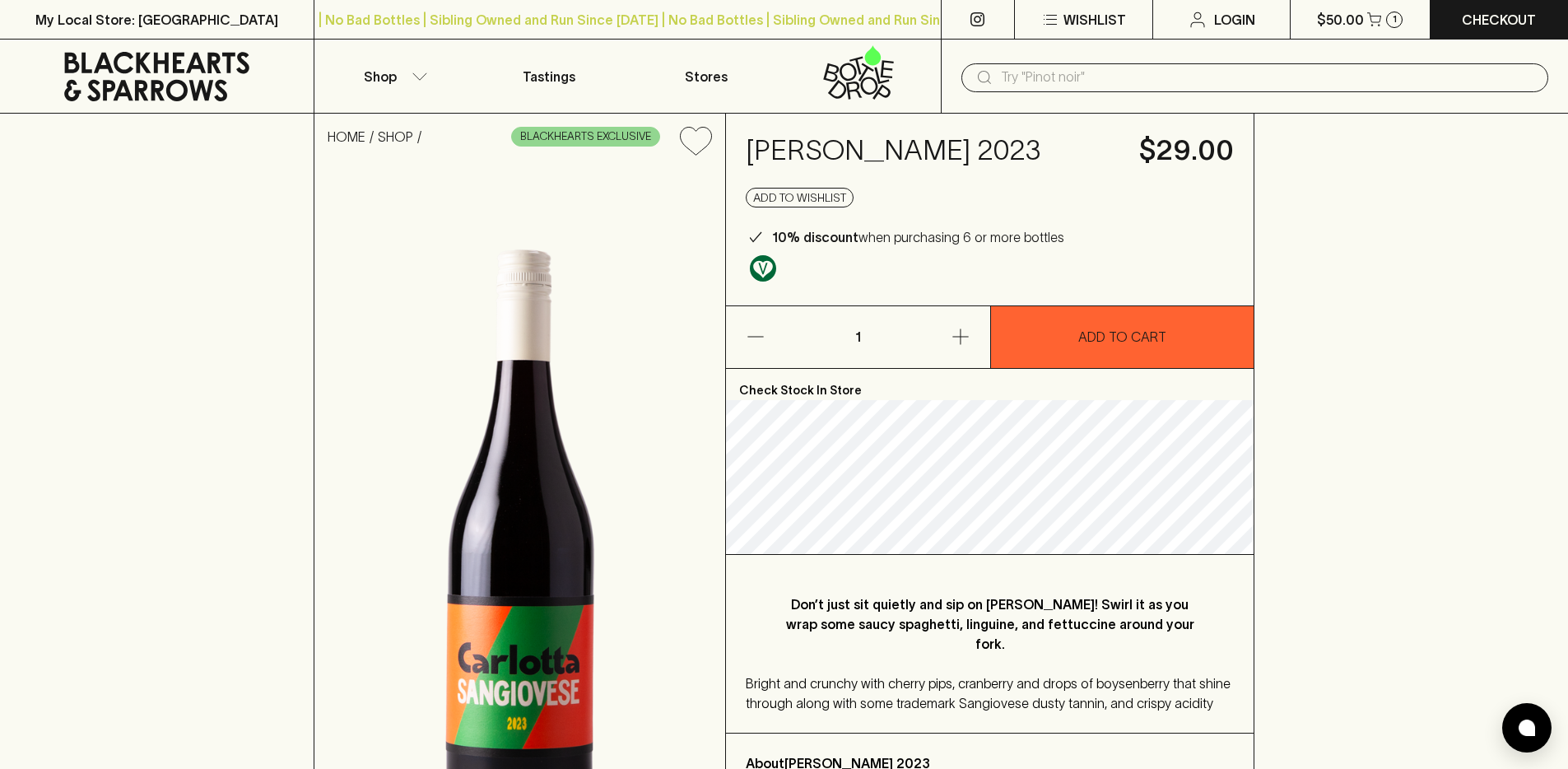
click at [1102, 76] on input "text" at bounding box center [1267, 77] width 534 height 26
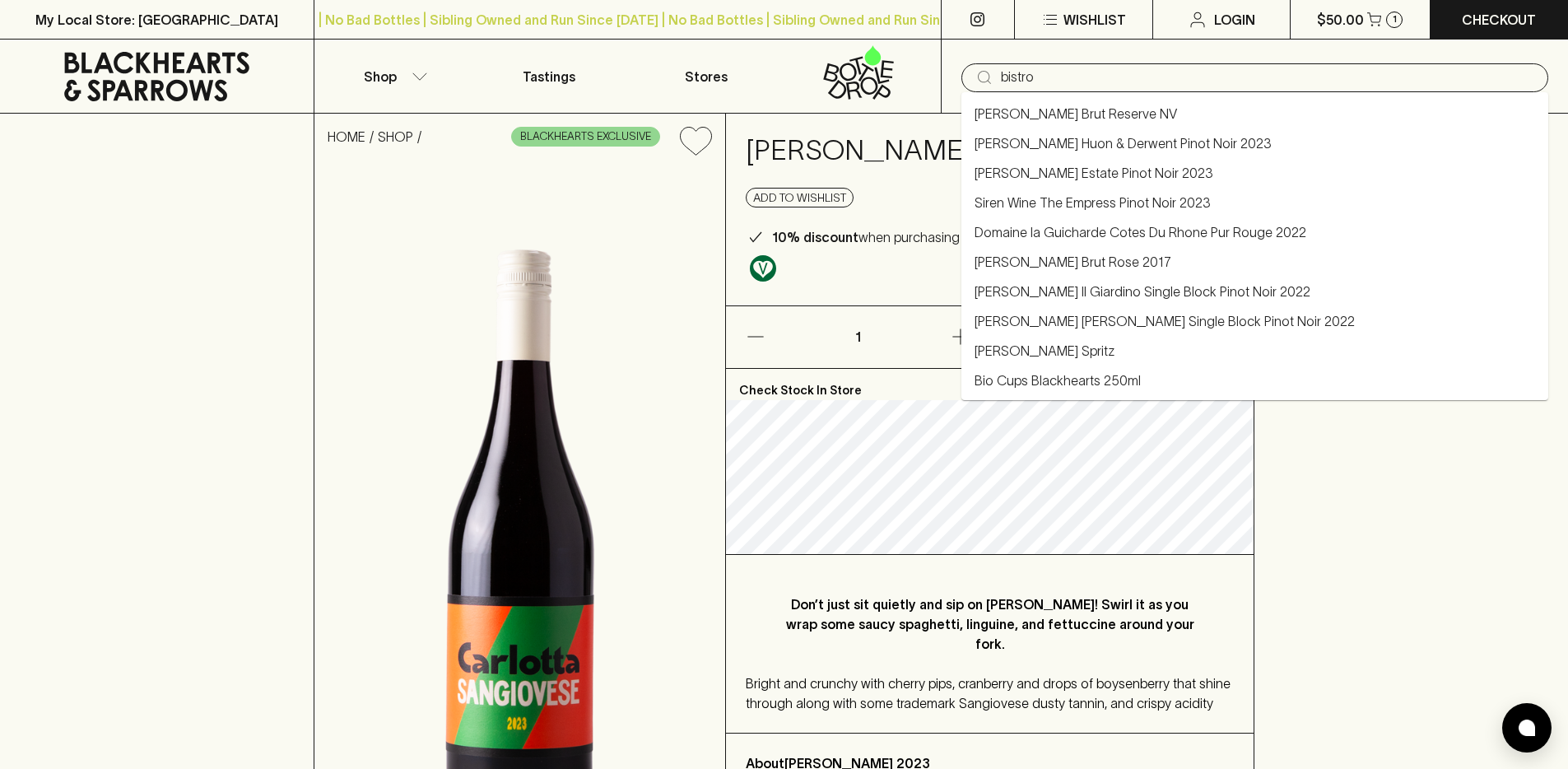
type input "bistro"
